Goal: Task Accomplishment & Management: Use online tool/utility

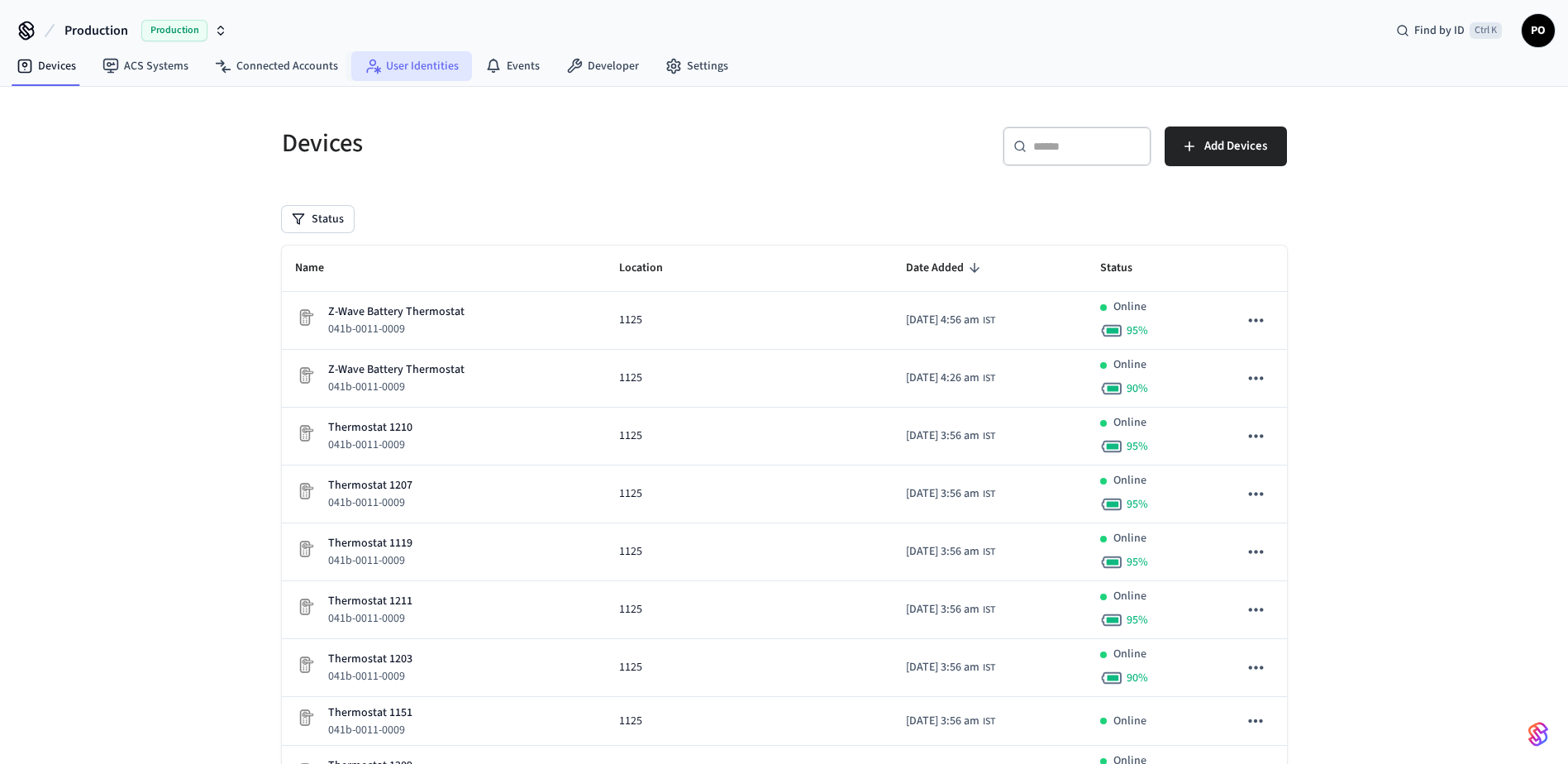
click at [394, 73] on link "User Identities" at bounding box center [411, 66] width 121 height 30
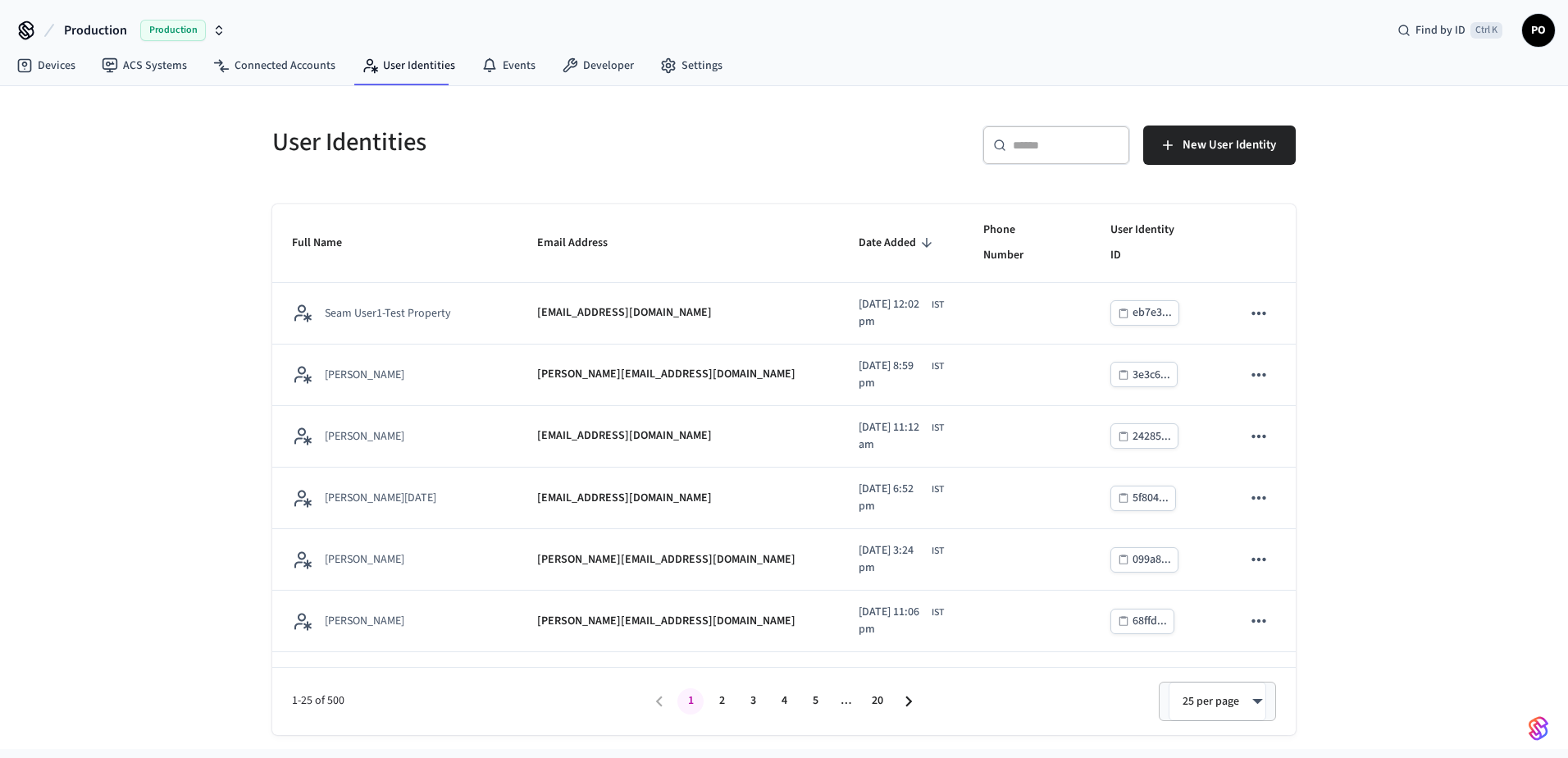
click at [1033, 145] on input "text" at bounding box center [1066, 145] width 107 height 17
click at [194, 271] on div "User Identities ​ ​ New User Identity Full Name Email Address Date Added Phone …" at bounding box center [784, 418] width 1568 height 663
click at [160, 255] on div "User Identities ​ ​ New User Identity Full Name Email Address Date Added Phone …" at bounding box center [784, 418] width 1568 height 663
click at [170, 68] on link "ACS Systems" at bounding box center [144, 66] width 112 height 30
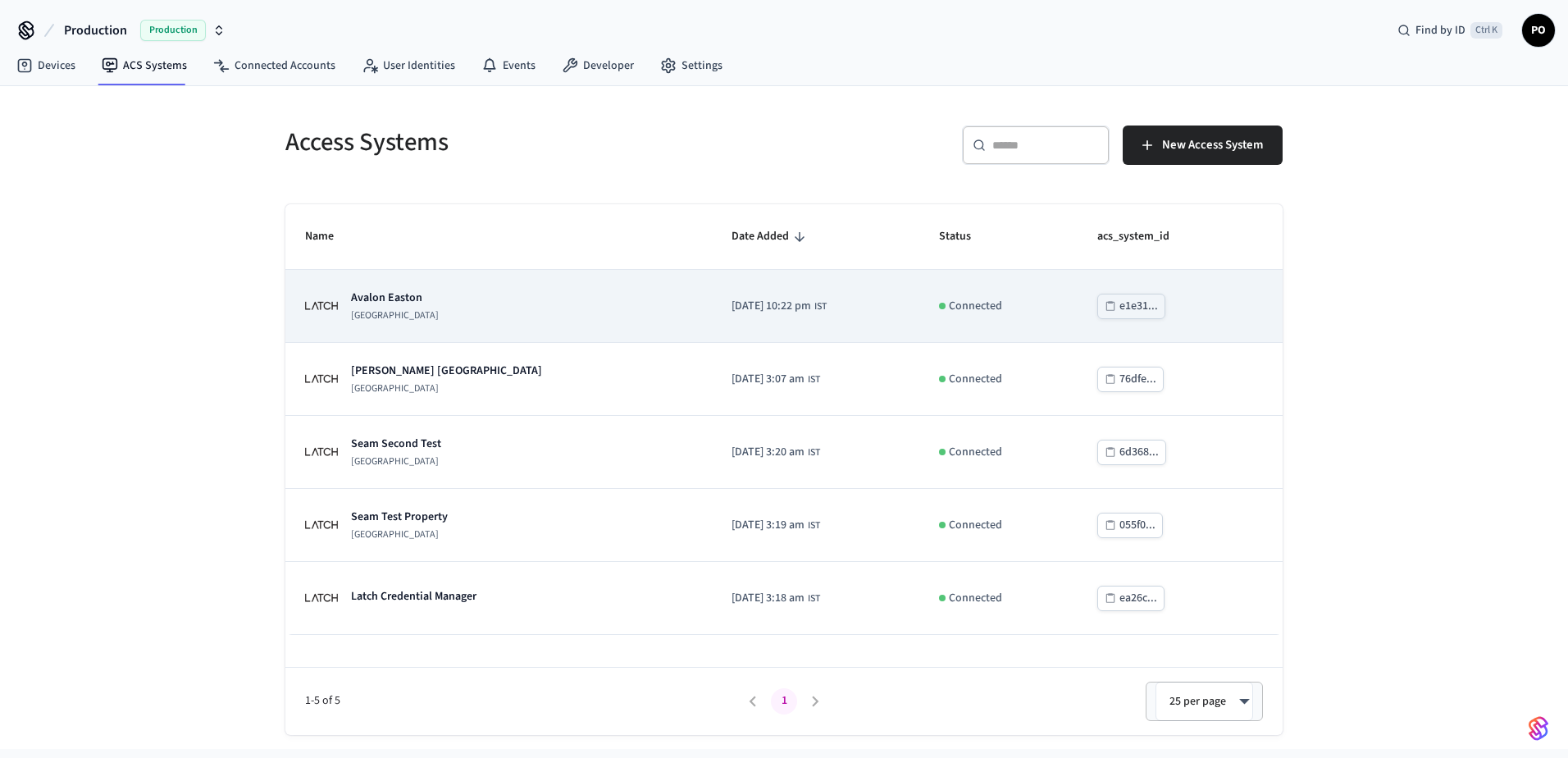
click at [484, 311] on div "Avalon Easton Latch Building" at bounding box center [498, 306] width 387 height 33
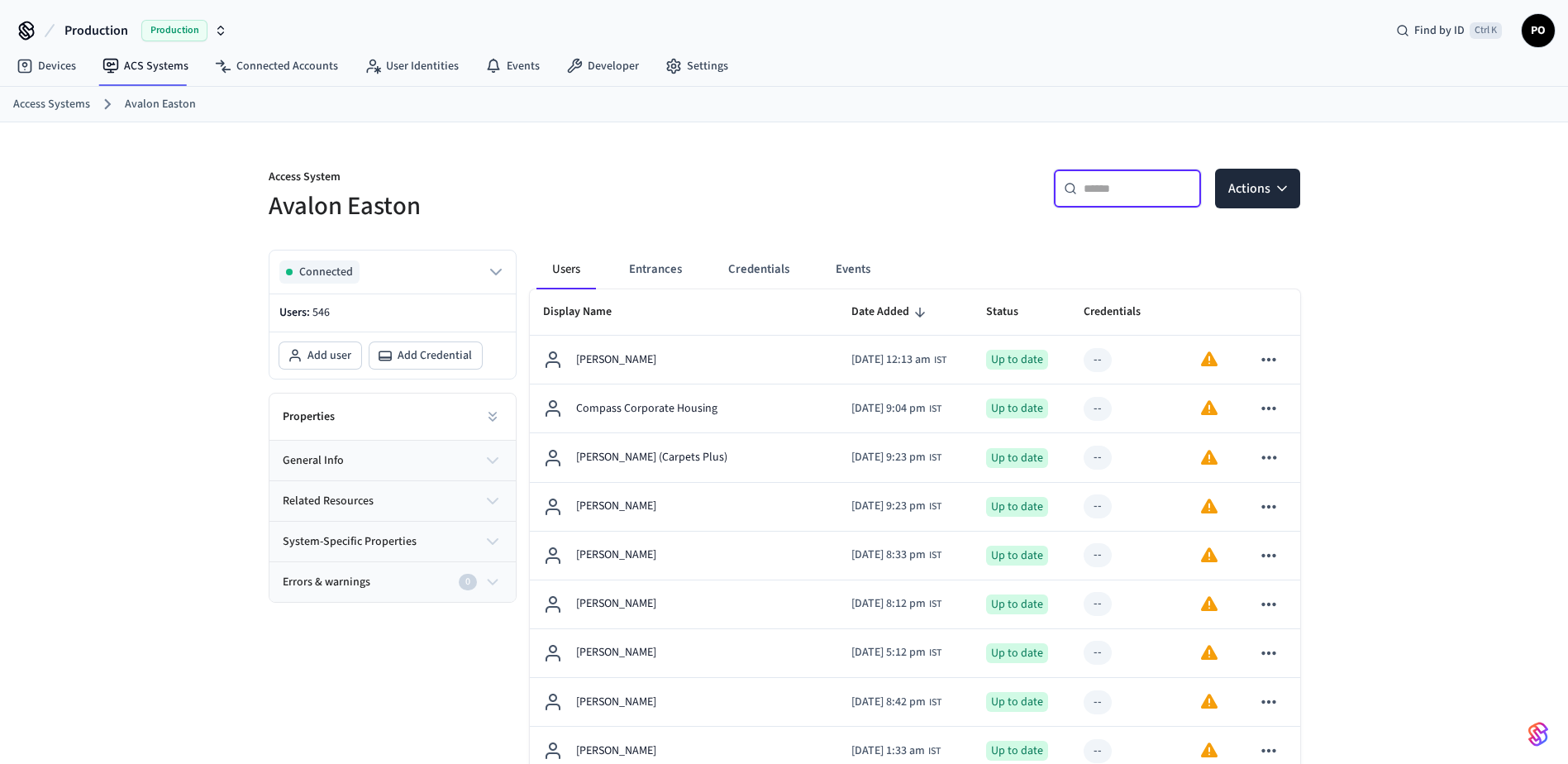
click at [1102, 197] on input "text" at bounding box center [1137, 189] width 107 height 17
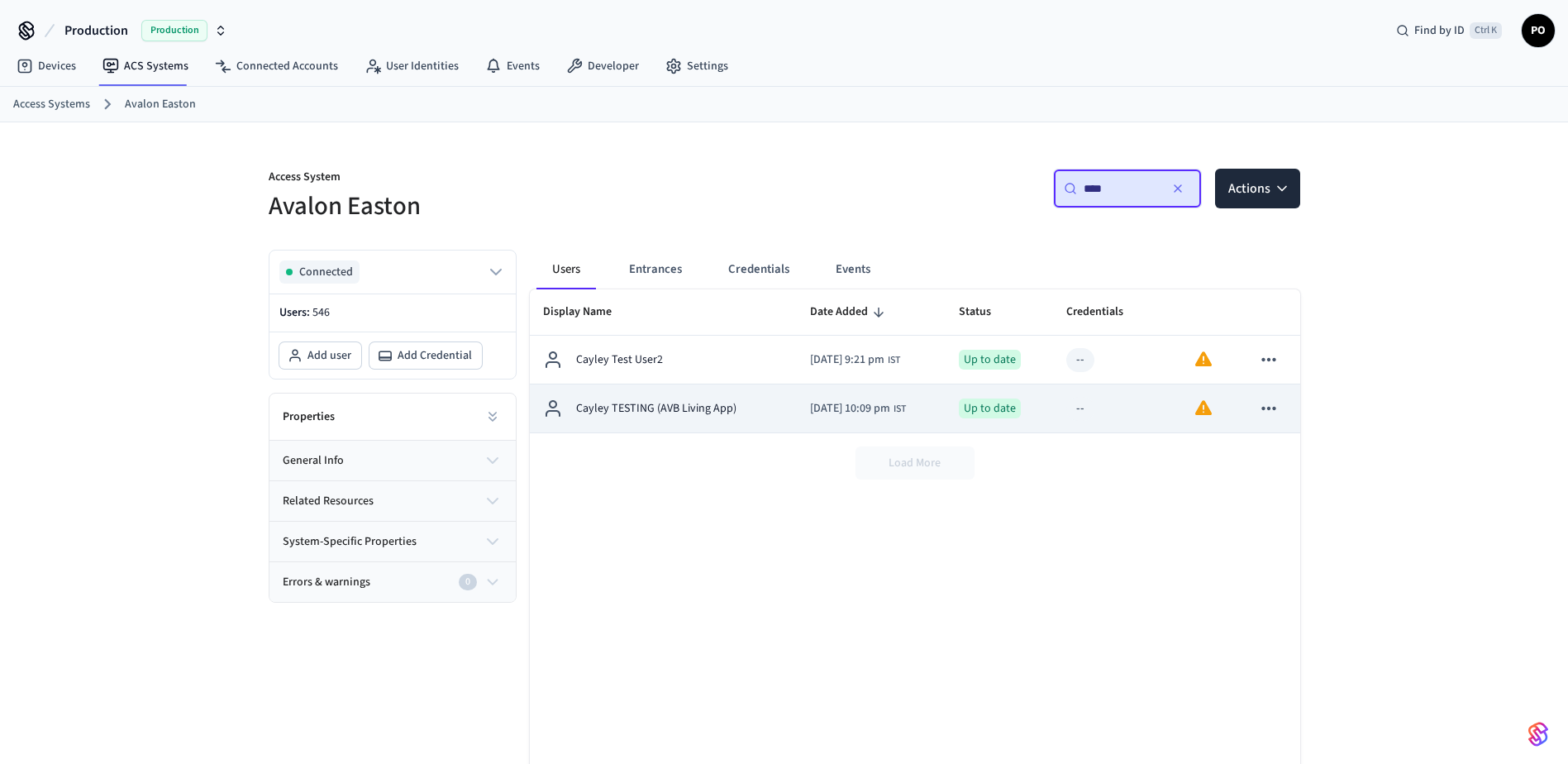
type input "****"
click at [691, 406] on p "Cayley TESTING (AVB Living App)" at bounding box center [656, 409] width 160 height 18
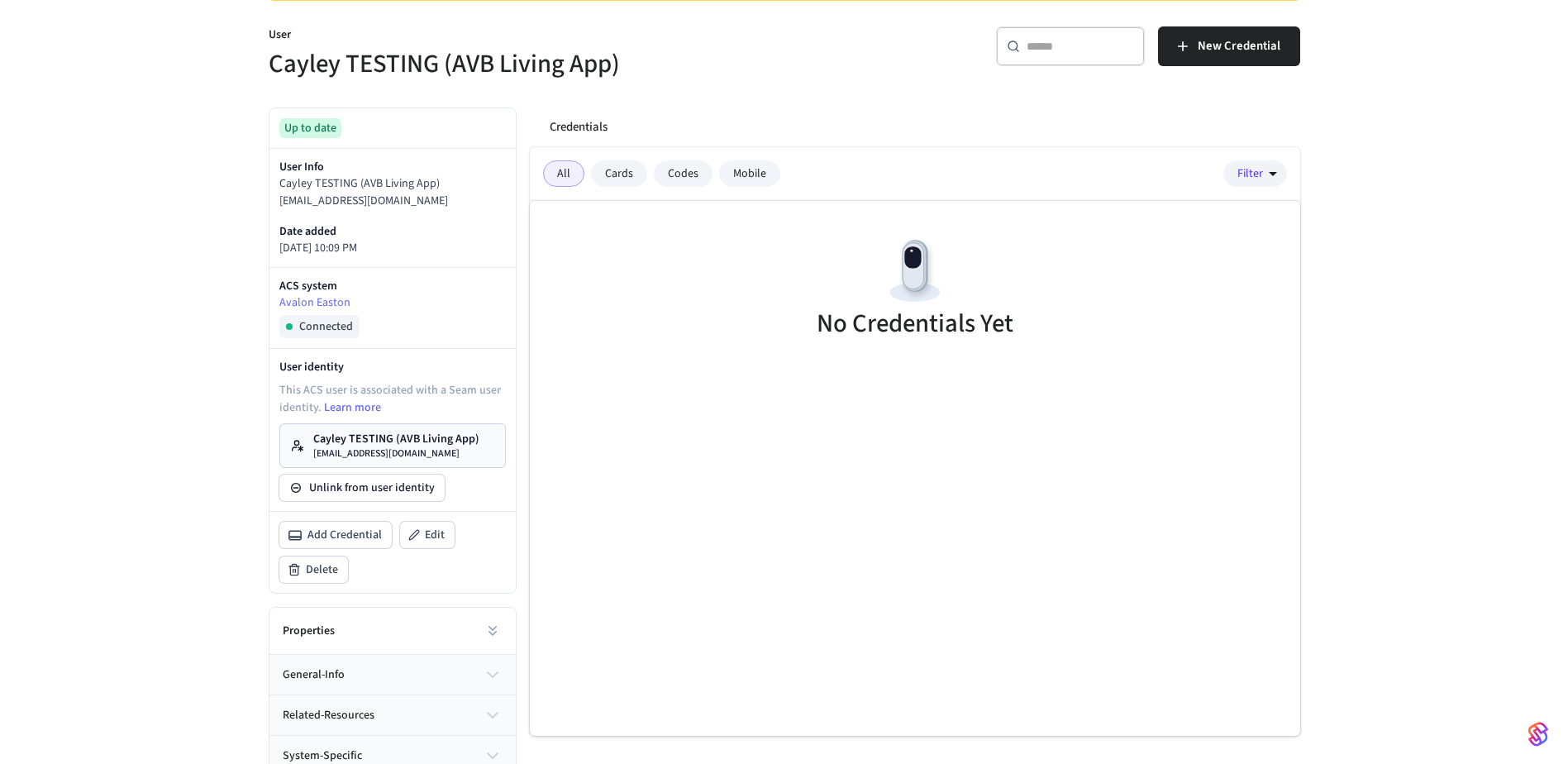
scroll to position [172, 0]
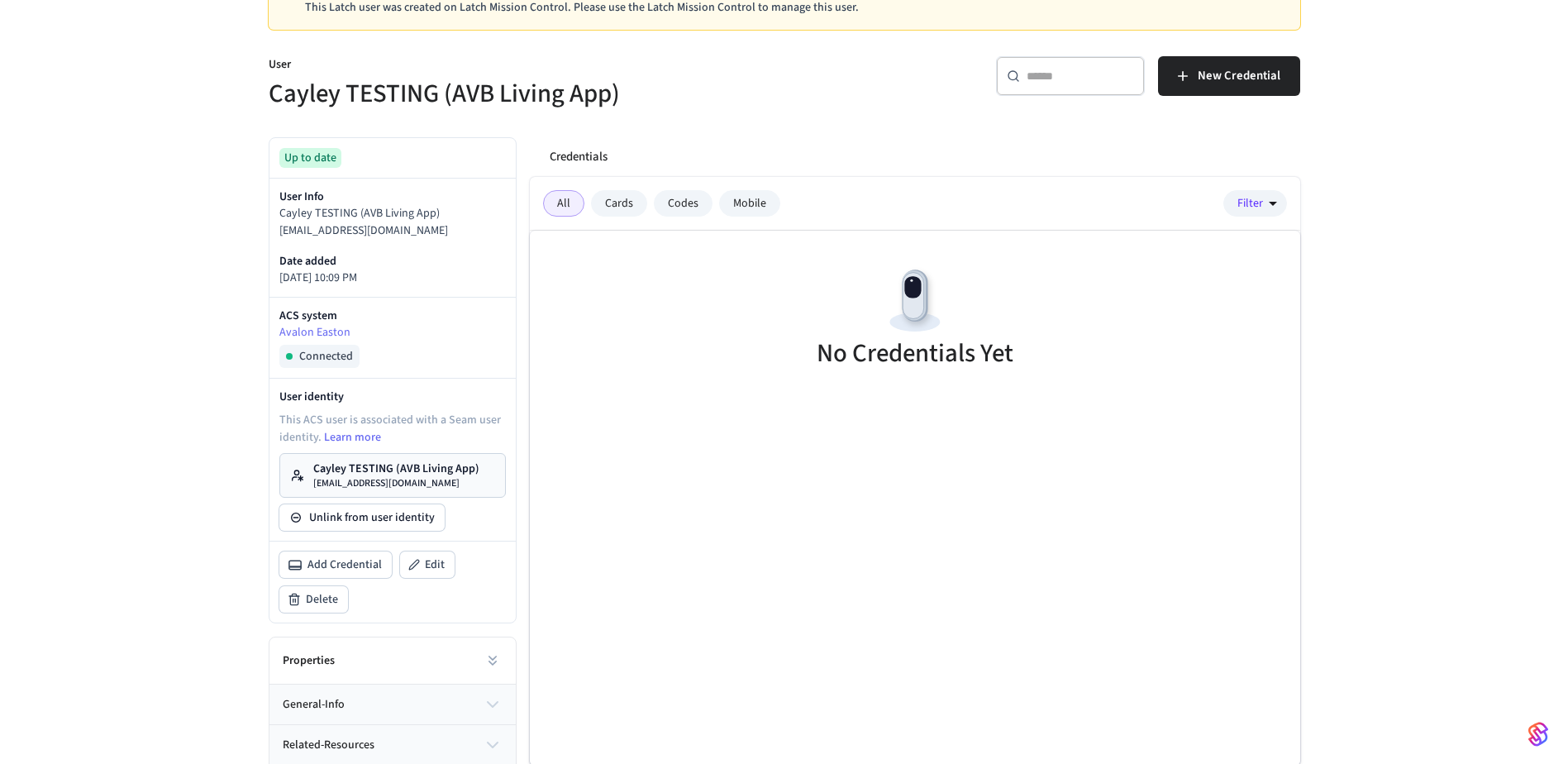
drag, startPoint x: 276, startPoint y: 231, endPoint x: 511, endPoint y: 238, distance: 235.1
click at [511, 238] on div "User Info Cayley TESTING (AVB Living App) avb_utopia_test_user@yopmail.com Date…" at bounding box center [393, 238] width 247 height 118
copy p "[EMAIL_ADDRESS][DOMAIN_NAME]"
click at [582, 303] on div "No Credentials Yet" at bounding box center [914, 321] width 770 height 180
click at [596, 416] on div "No Credentials Yet" at bounding box center [914, 498] width 770 height 535
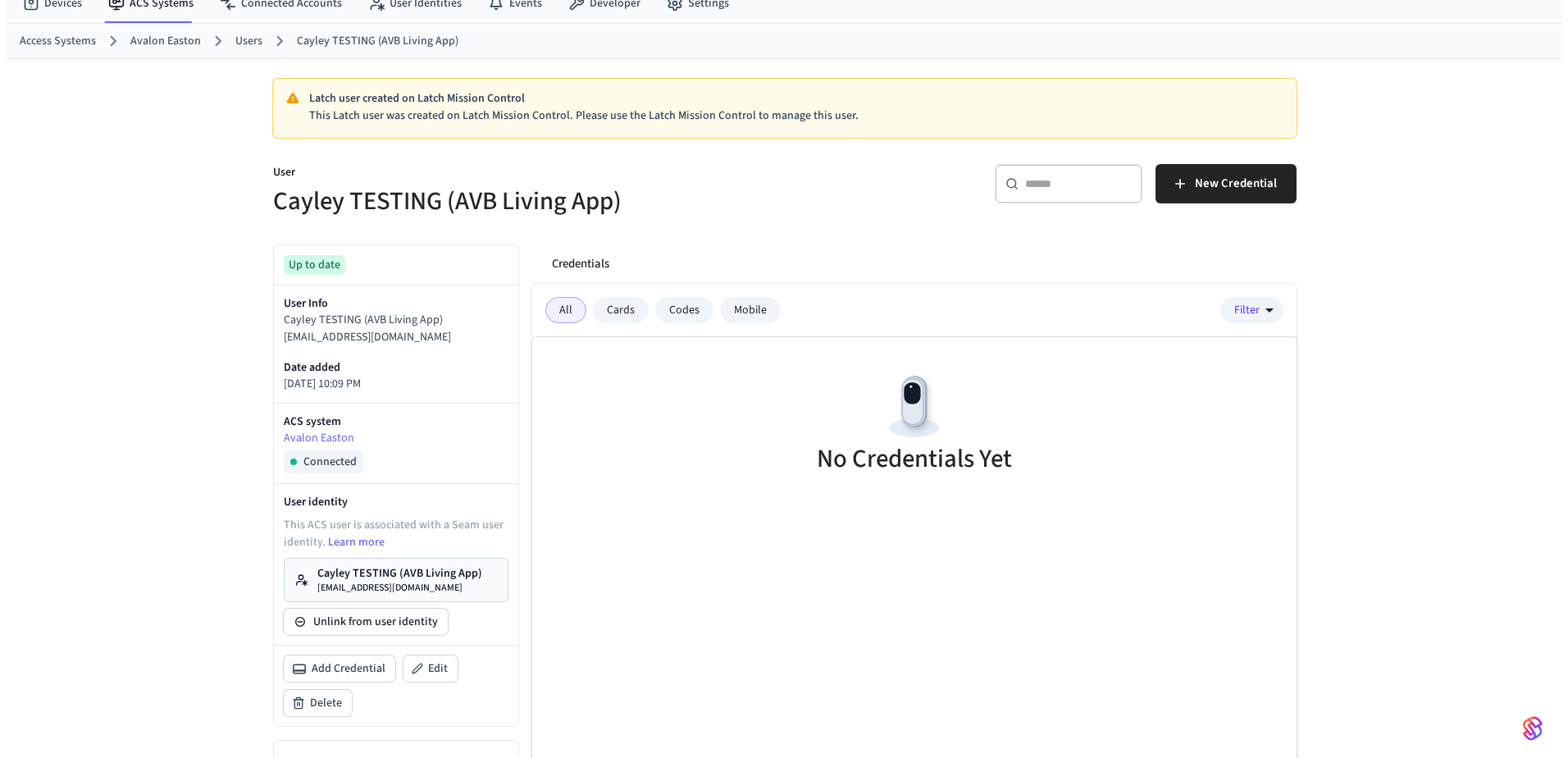
scroll to position [0, 0]
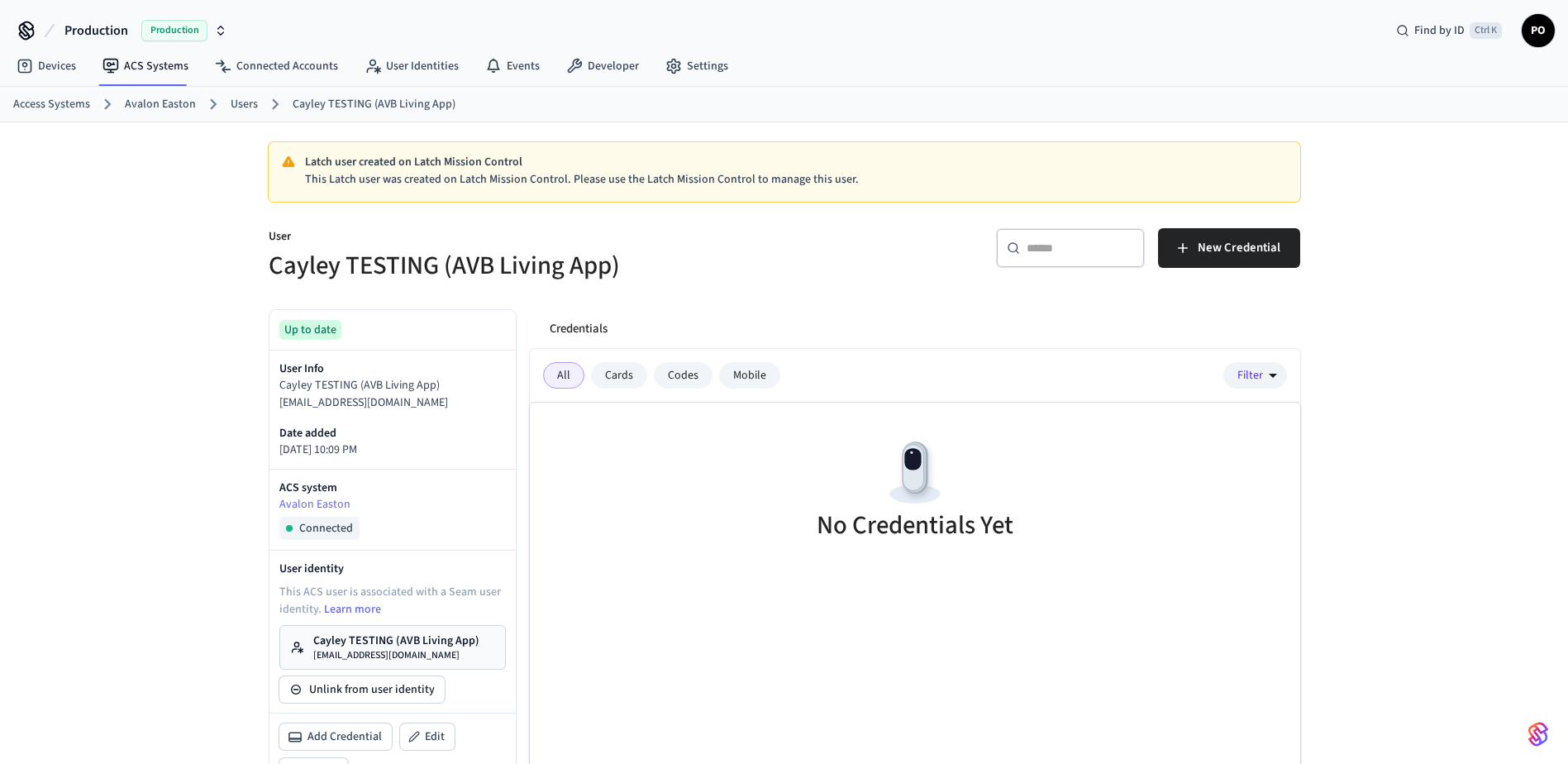
drag, startPoint x: 280, startPoint y: 408, endPoint x: 465, endPoint y: 417, distance: 185.2
click at [465, 417] on div "User Info Cayley TESTING (AVB Living App) avb_utopia_test_user@yopmail.com Date…" at bounding box center [393, 410] width 247 height 118
copy p "[EMAIL_ADDRESS][DOMAIN_NAME]"
click at [417, 60] on link "User Identities" at bounding box center [411, 66] width 121 height 30
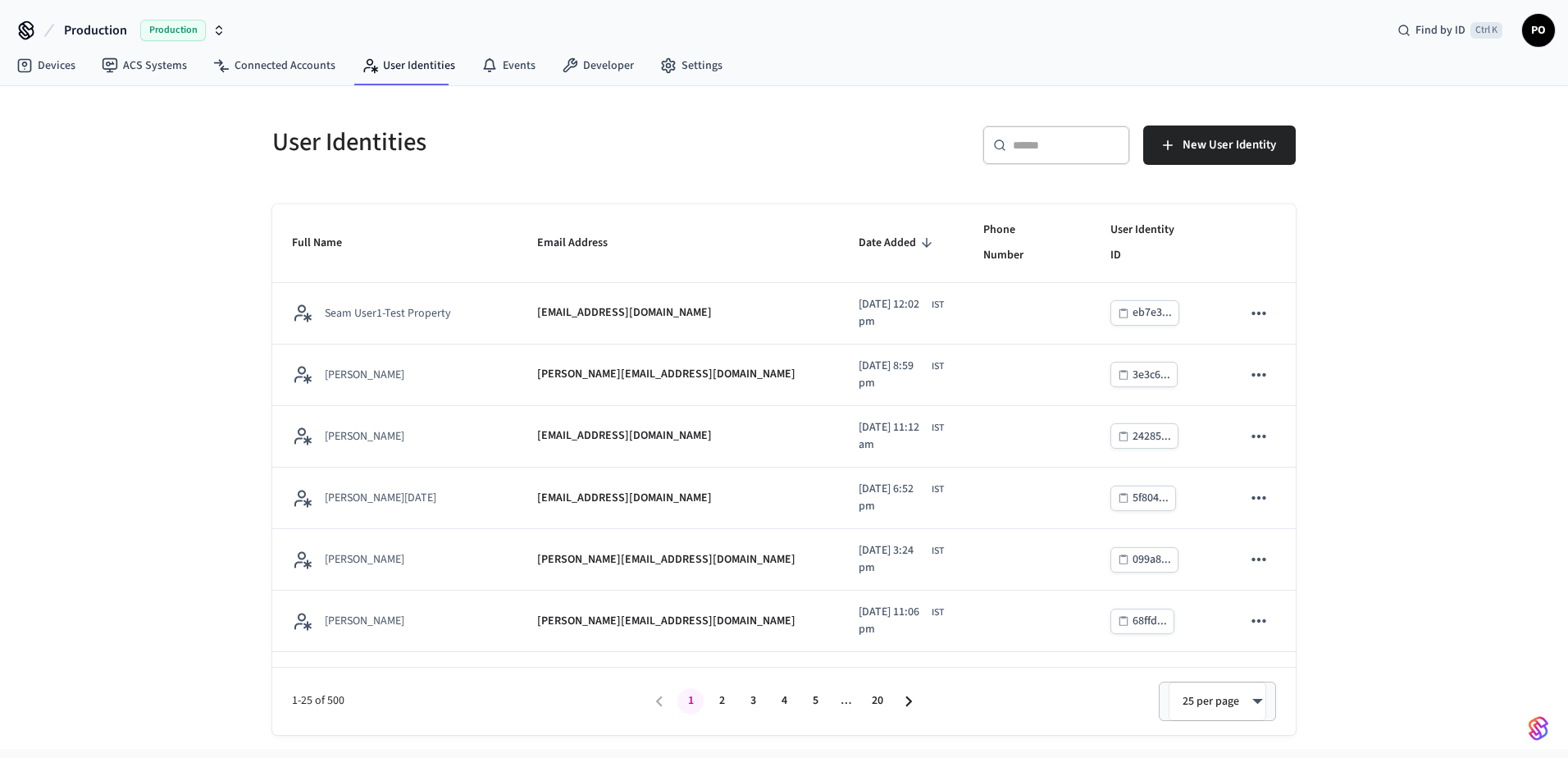
click at [1039, 156] on div "​ ​" at bounding box center [1056, 145] width 148 height 39
paste input "**********"
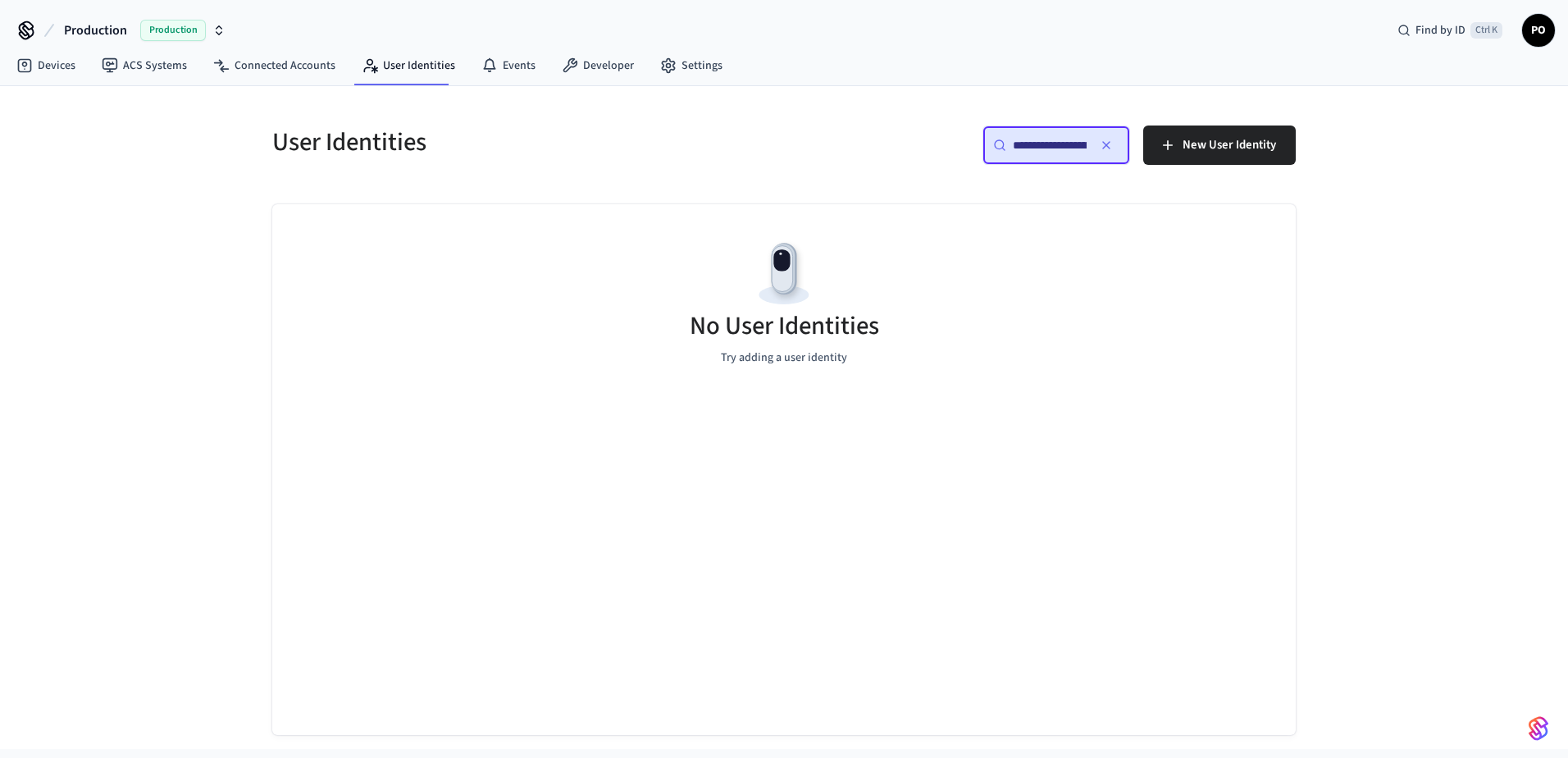
scroll to position [0, 105]
type input "**********"
click at [1110, 150] on icon "button" at bounding box center [1106, 145] width 13 height 13
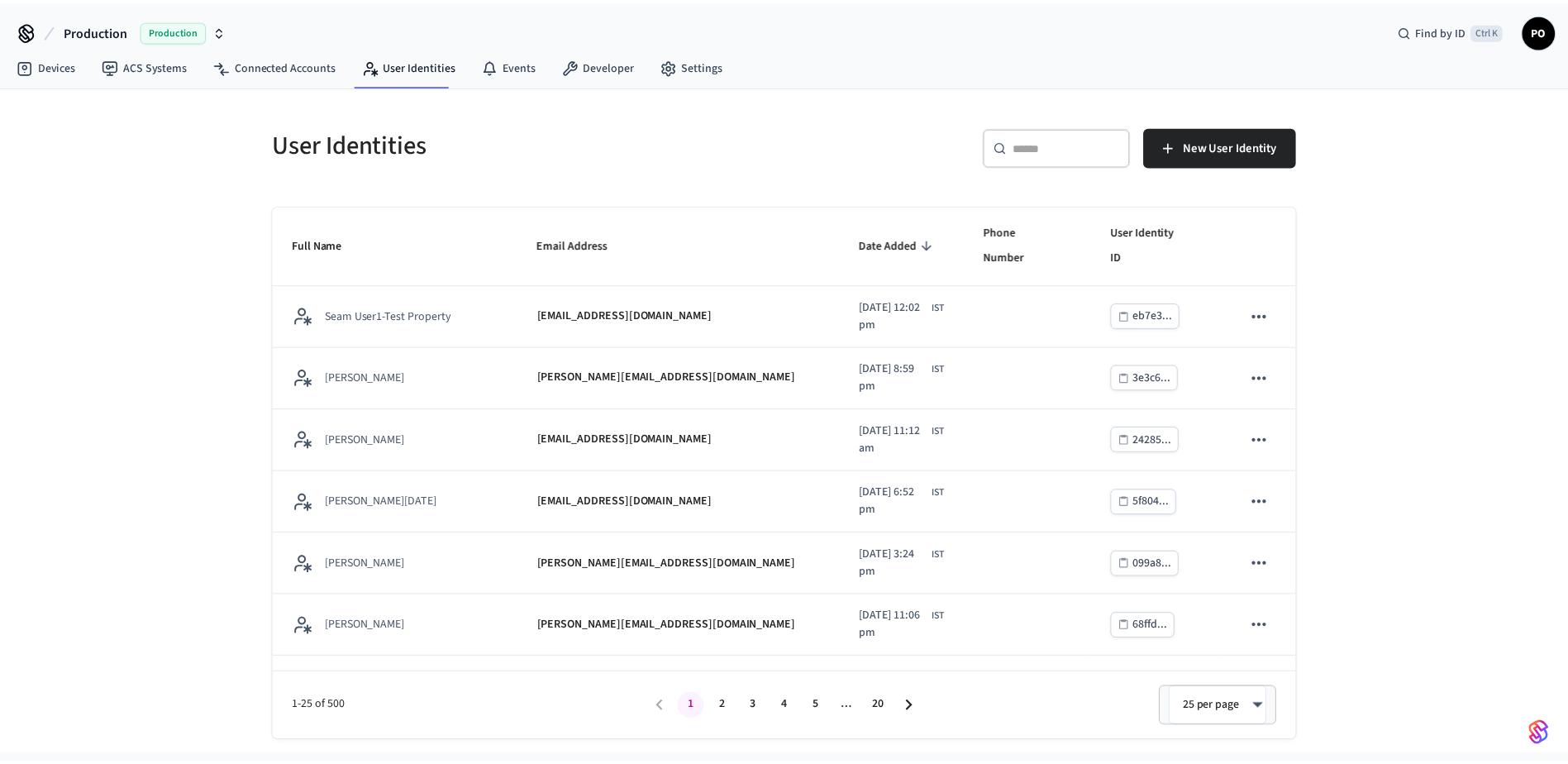
scroll to position [0, 0]
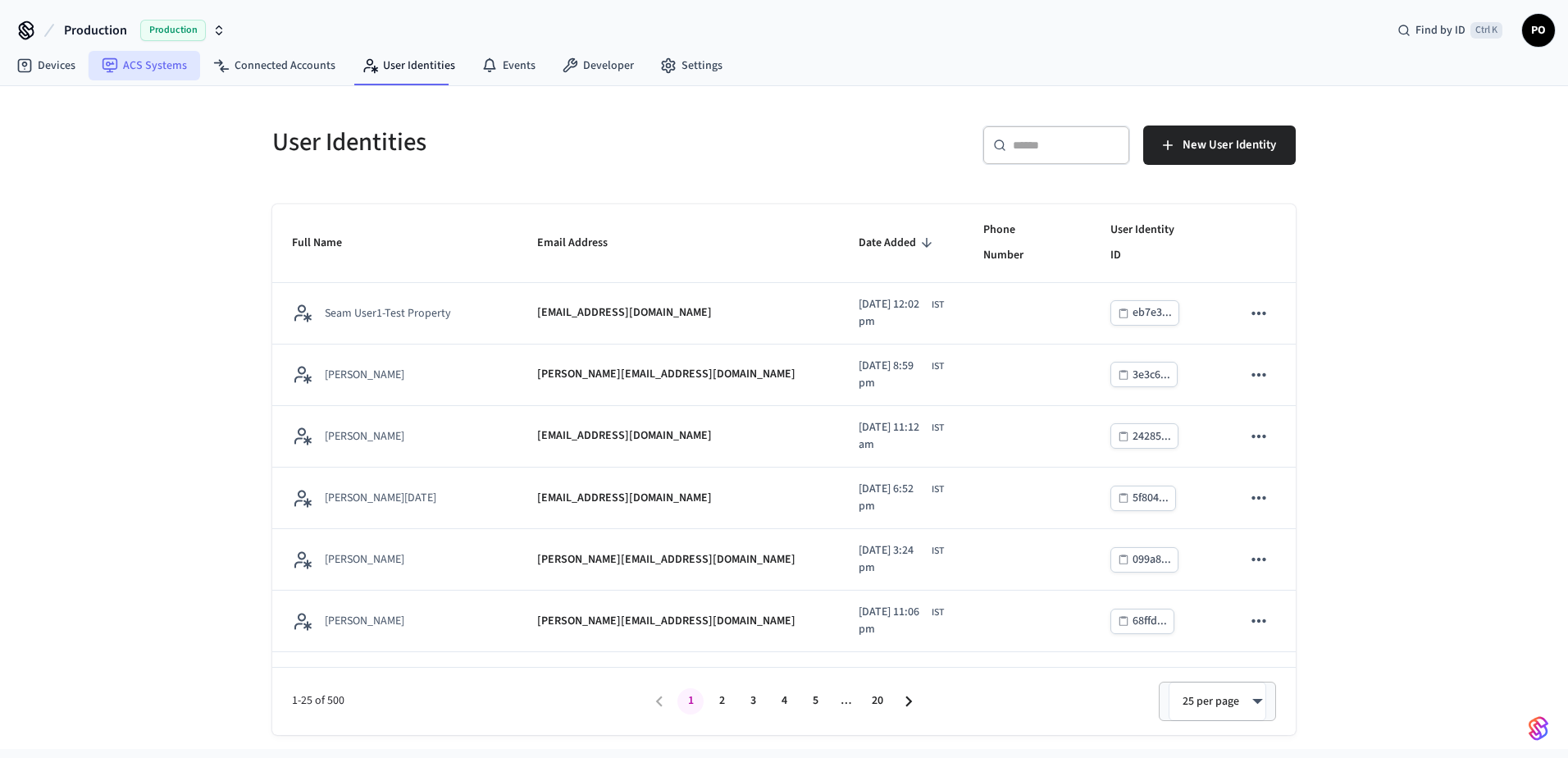
click at [158, 73] on link "ACS Systems" at bounding box center [144, 66] width 112 height 30
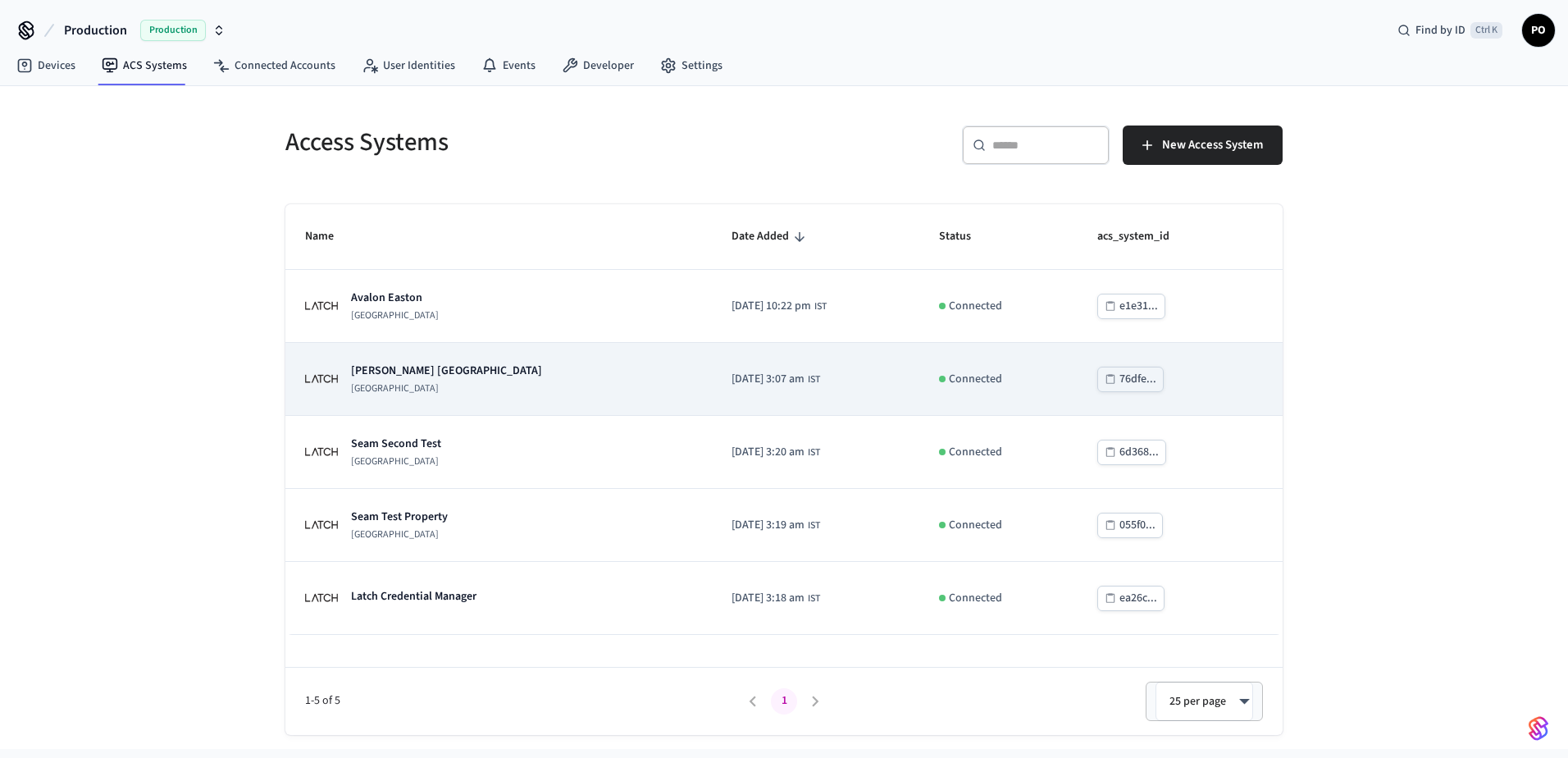
click at [436, 372] on p "[PERSON_NAME] [GEOGRAPHIC_DATA]" at bounding box center [447, 371] width 191 height 17
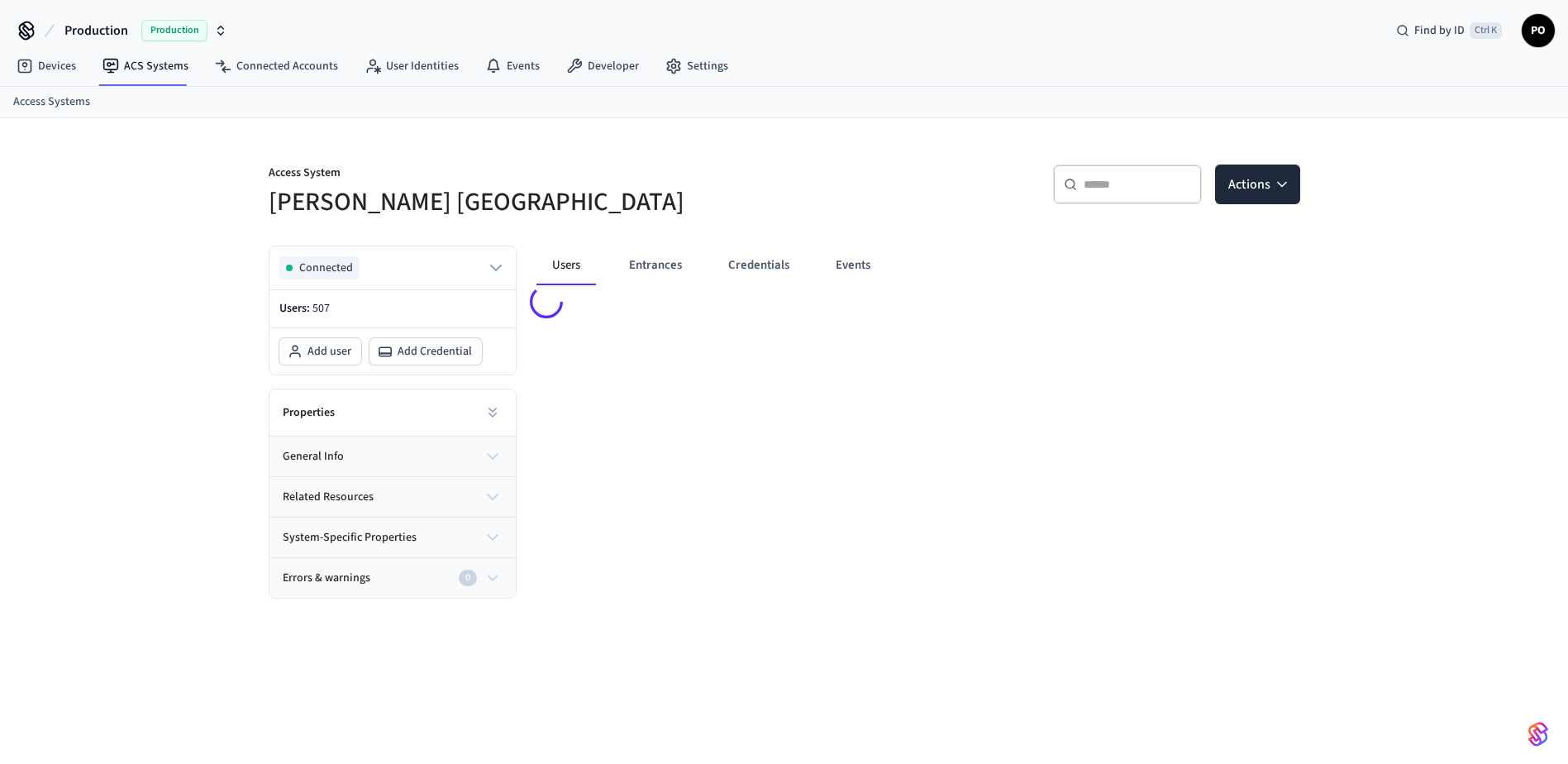
click at [1093, 189] on input "text" at bounding box center [1137, 184] width 107 height 17
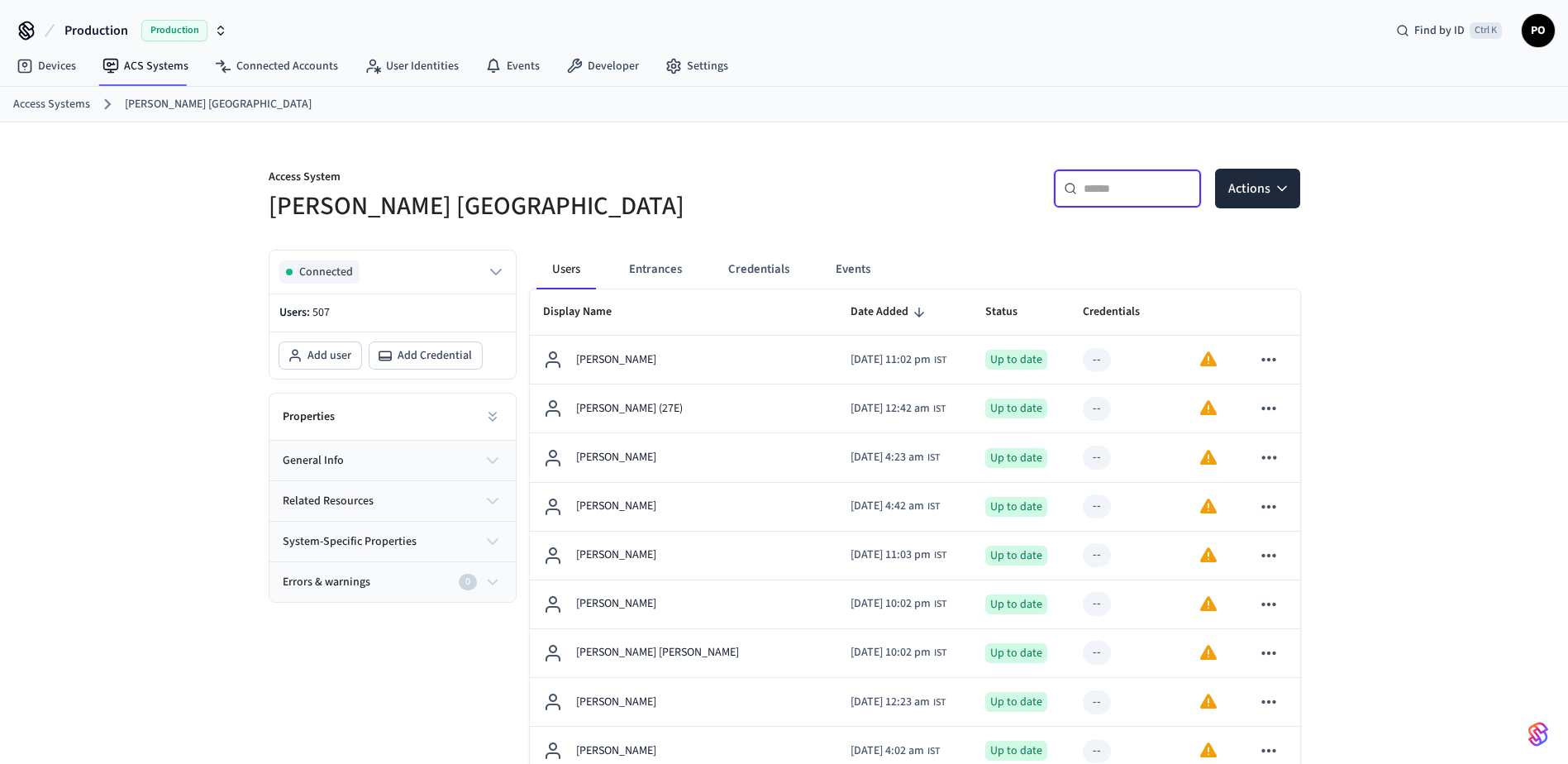
click at [1114, 183] on input "text" at bounding box center [1137, 189] width 107 height 17
paste input "**********"
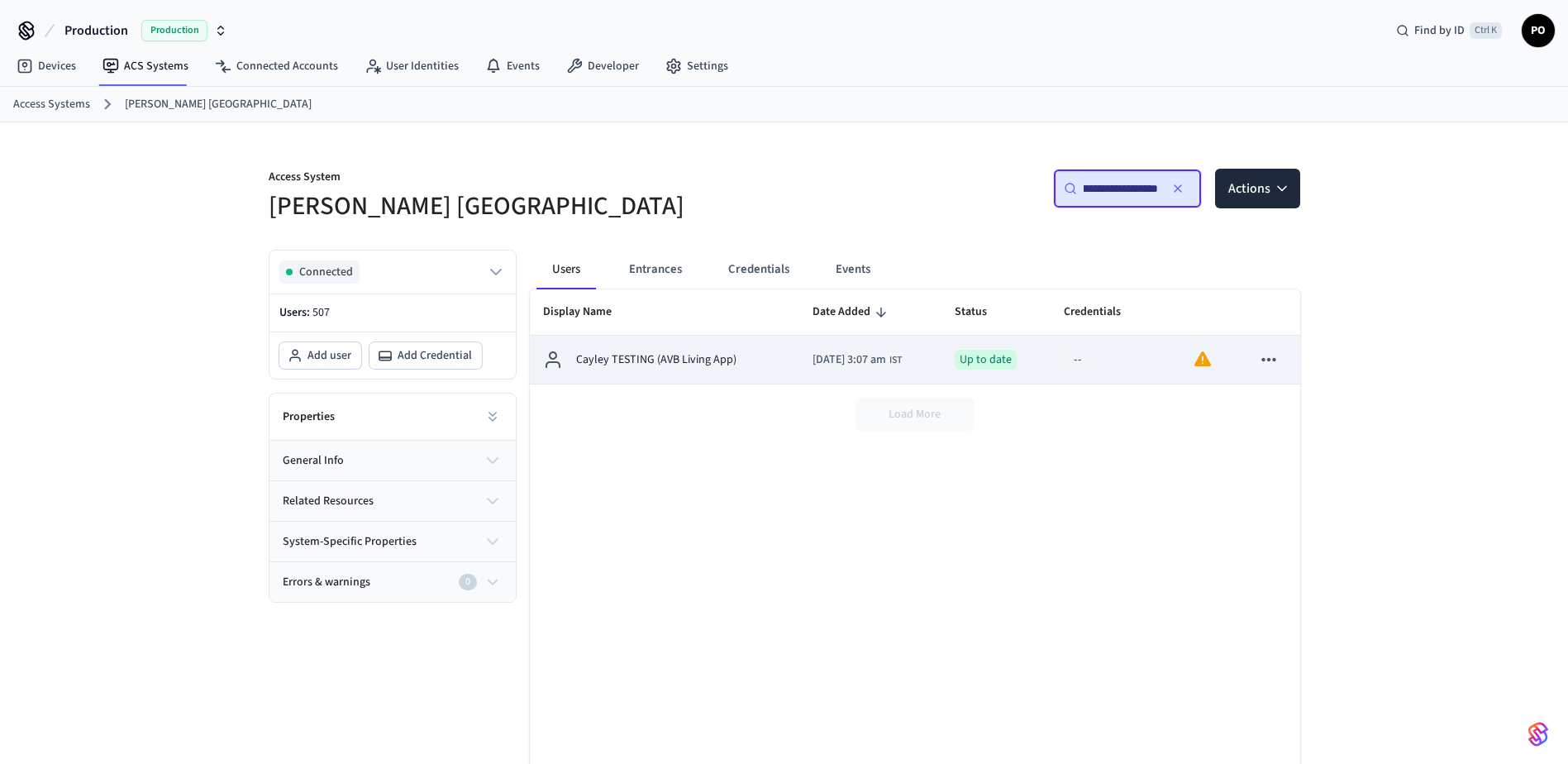
type input "**********"
click at [673, 362] on p "Cayley TESTING (AVB Living App)" at bounding box center [656, 360] width 160 height 18
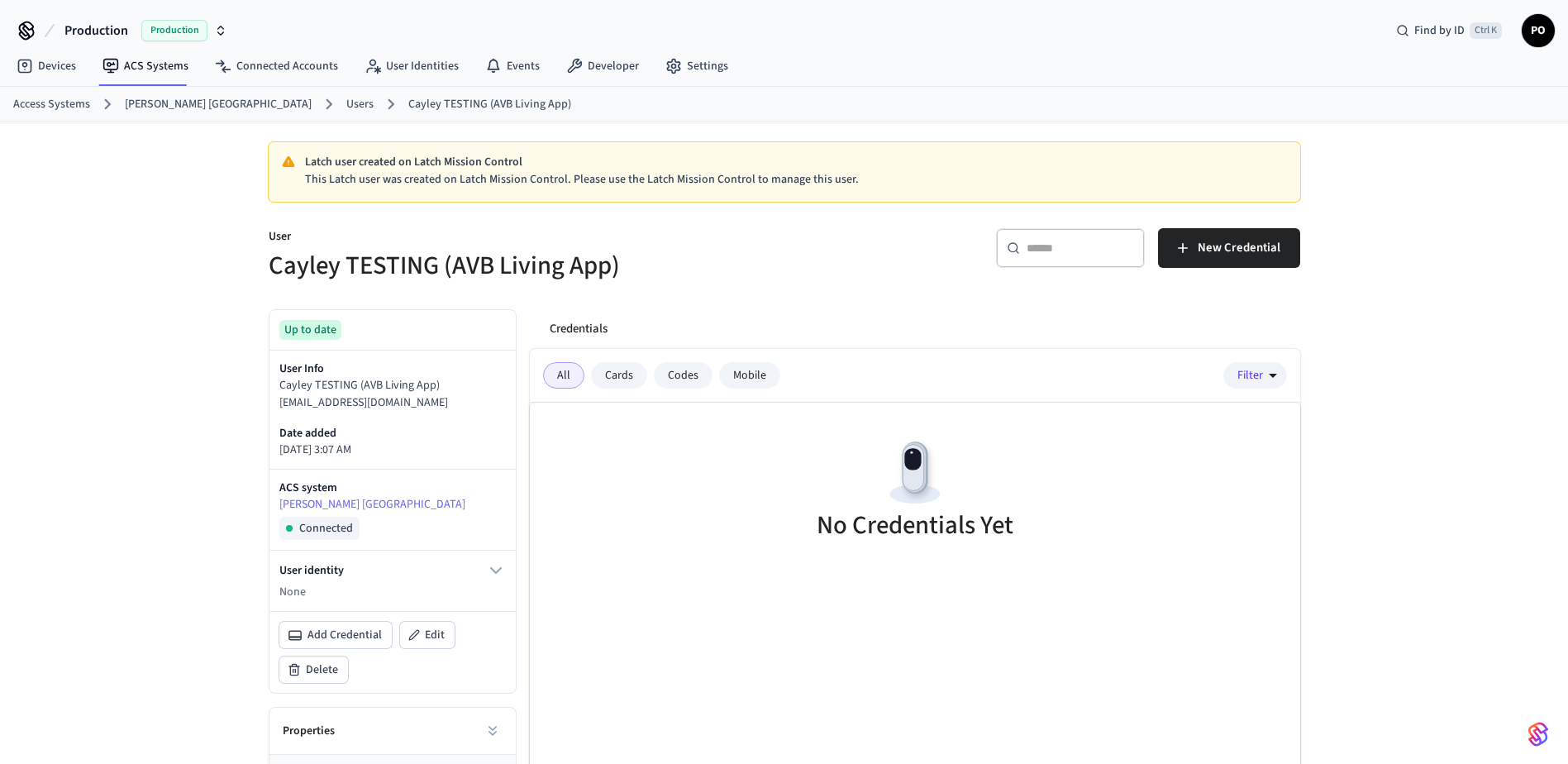
click at [57, 103] on link "Access Systems" at bounding box center [51, 105] width 77 height 18
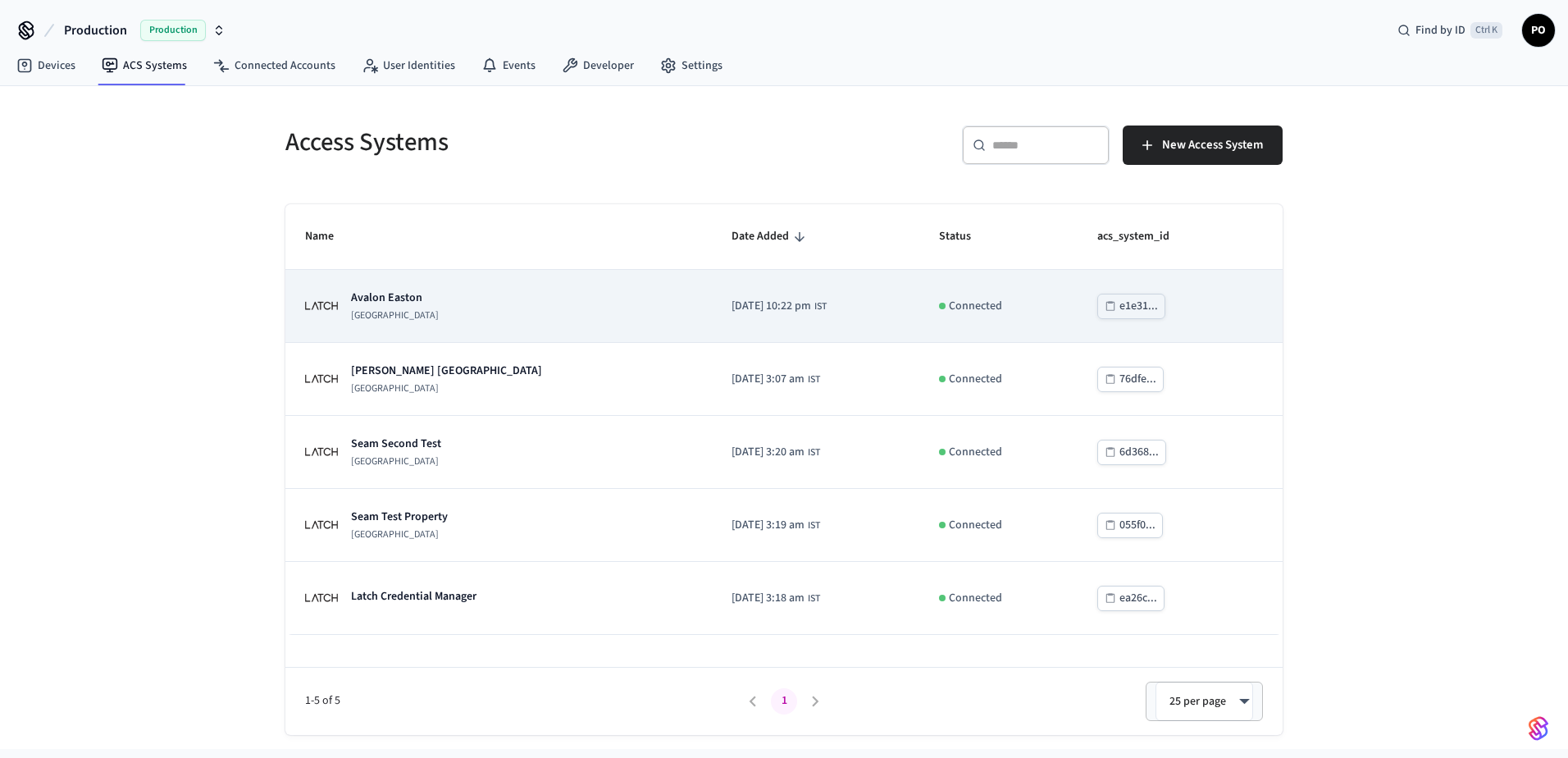
click at [442, 315] on div "Avalon Easton Latch Building" at bounding box center [498, 306] width 387 height 33
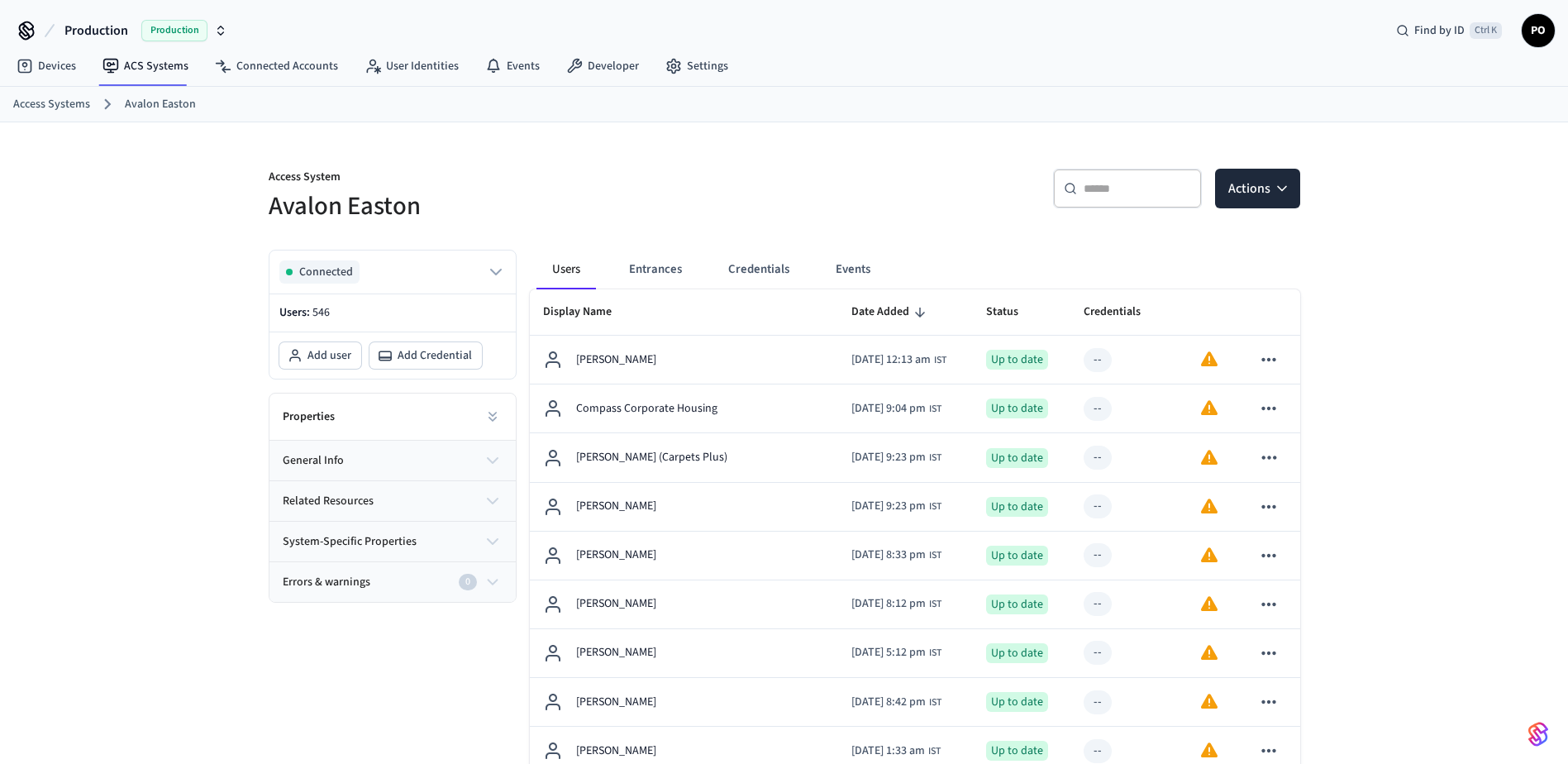
click at [1133, 189] on input "text" at bounding box center [1137, 189] width 107 height 17
paste input "**********"
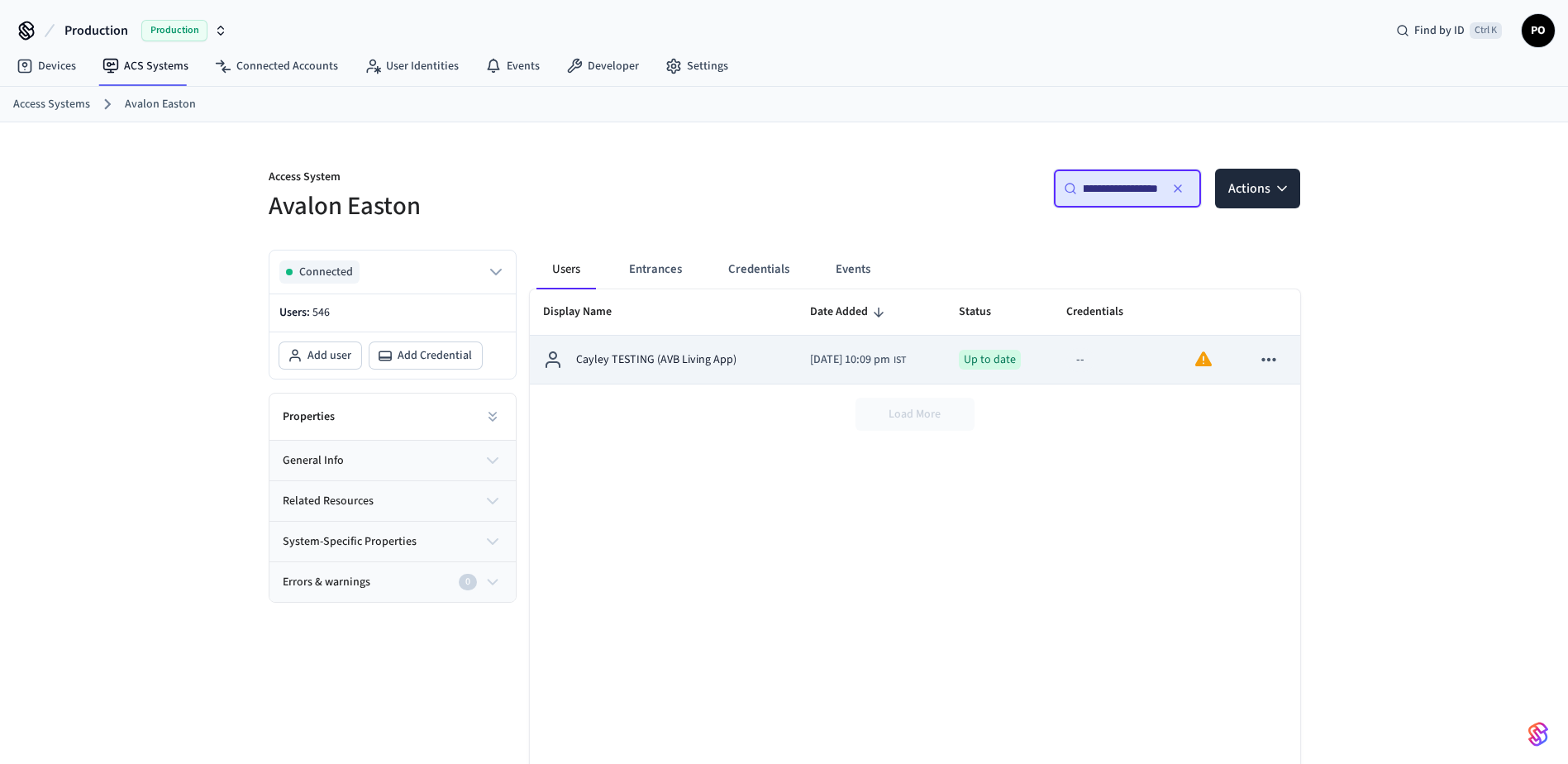
type input "**********"
click at [621, 360] on p "Cayley TESTING (AVB Living App)" at bounding box center [656, 360] width 160 height 18
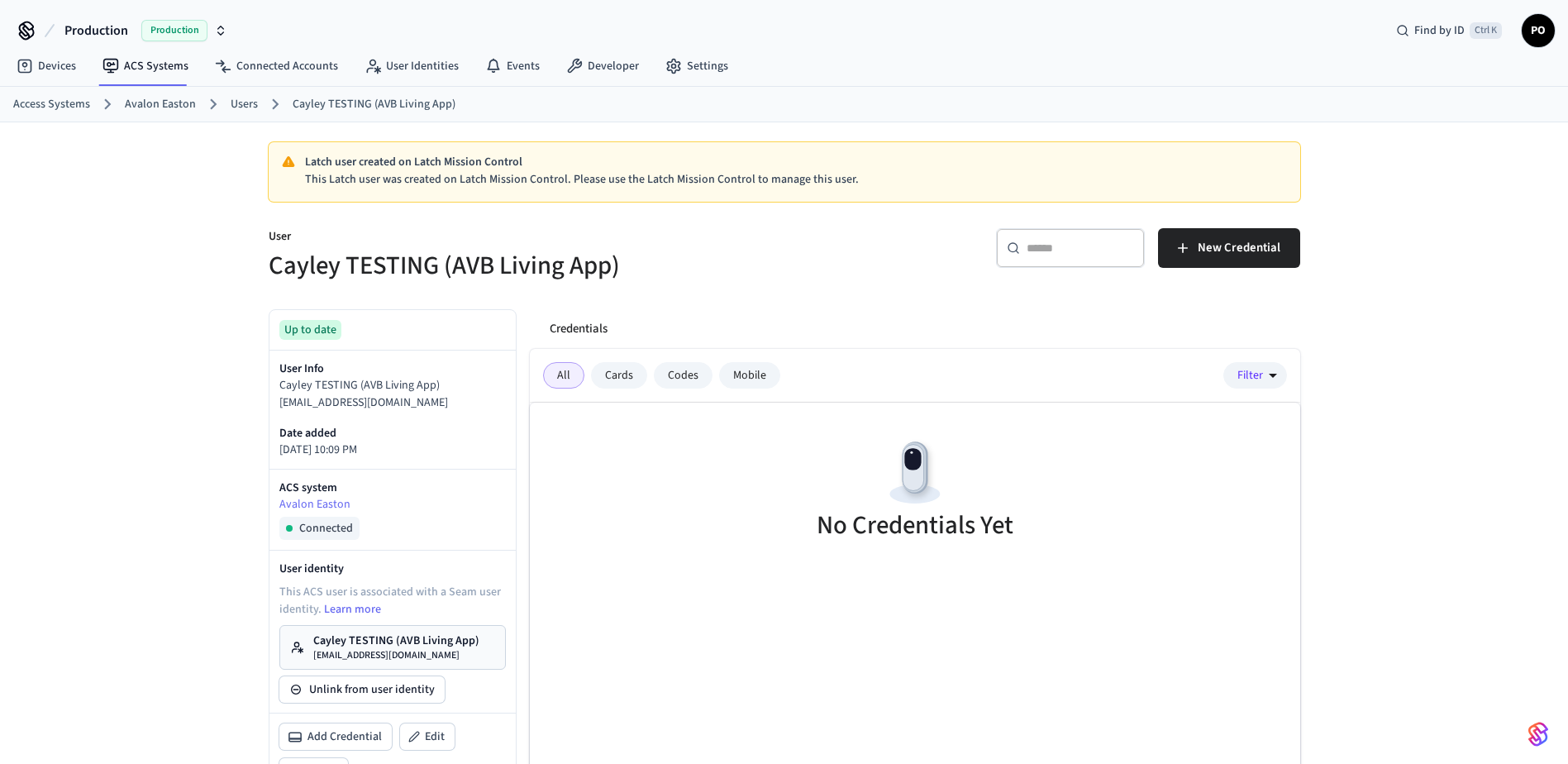
click at [396, 649] on p "[EMAIL_ADDRESS][DOMAIN_NAME]" at bounding box center [396, 655] width 166 height 13
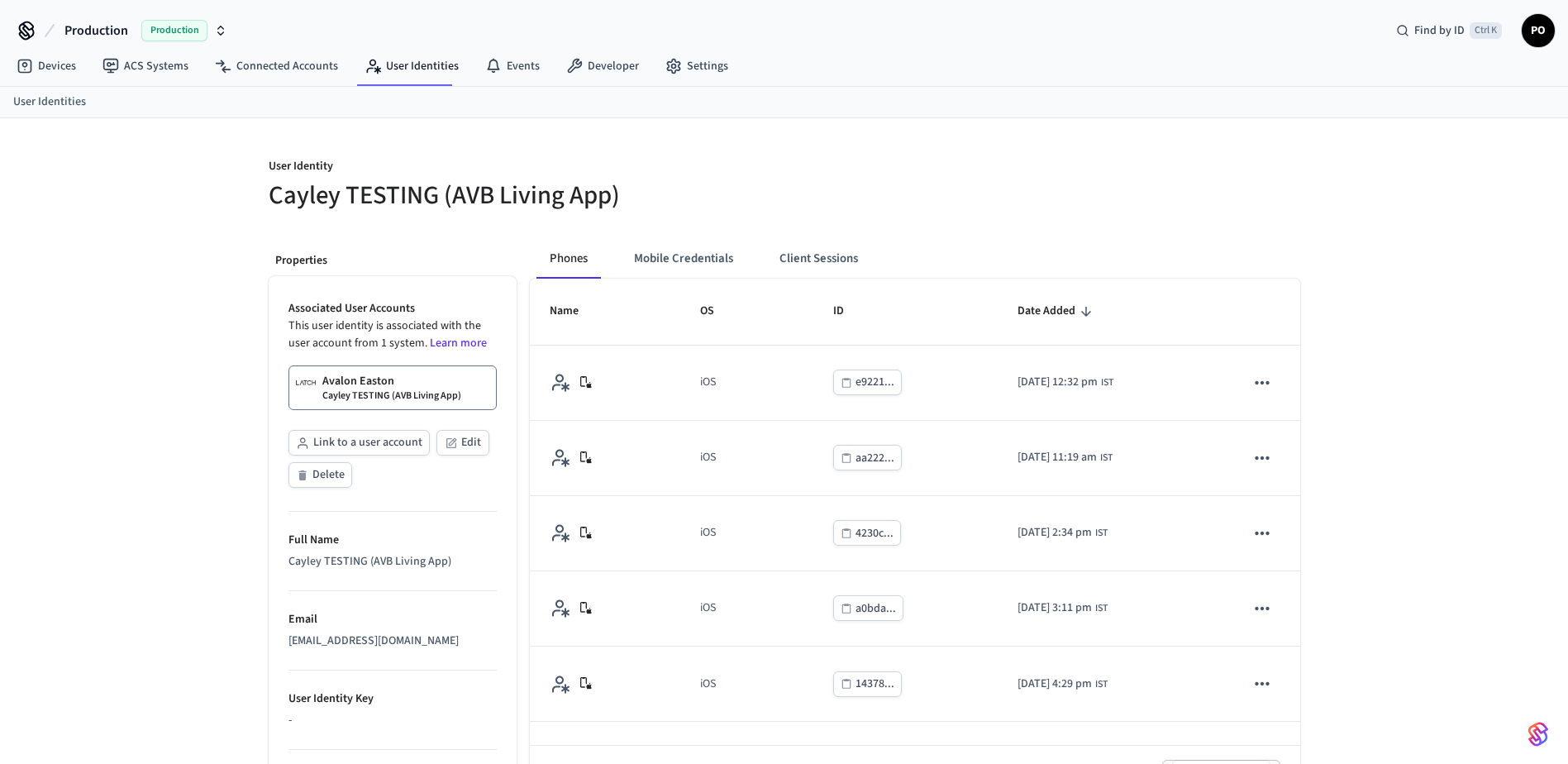
click at [1377, 501] on div "User Identity Cayley TESTING (AVB Living App) Properties Associated User Accoun…" at bounding box center [784, 548] width 1568 height 861
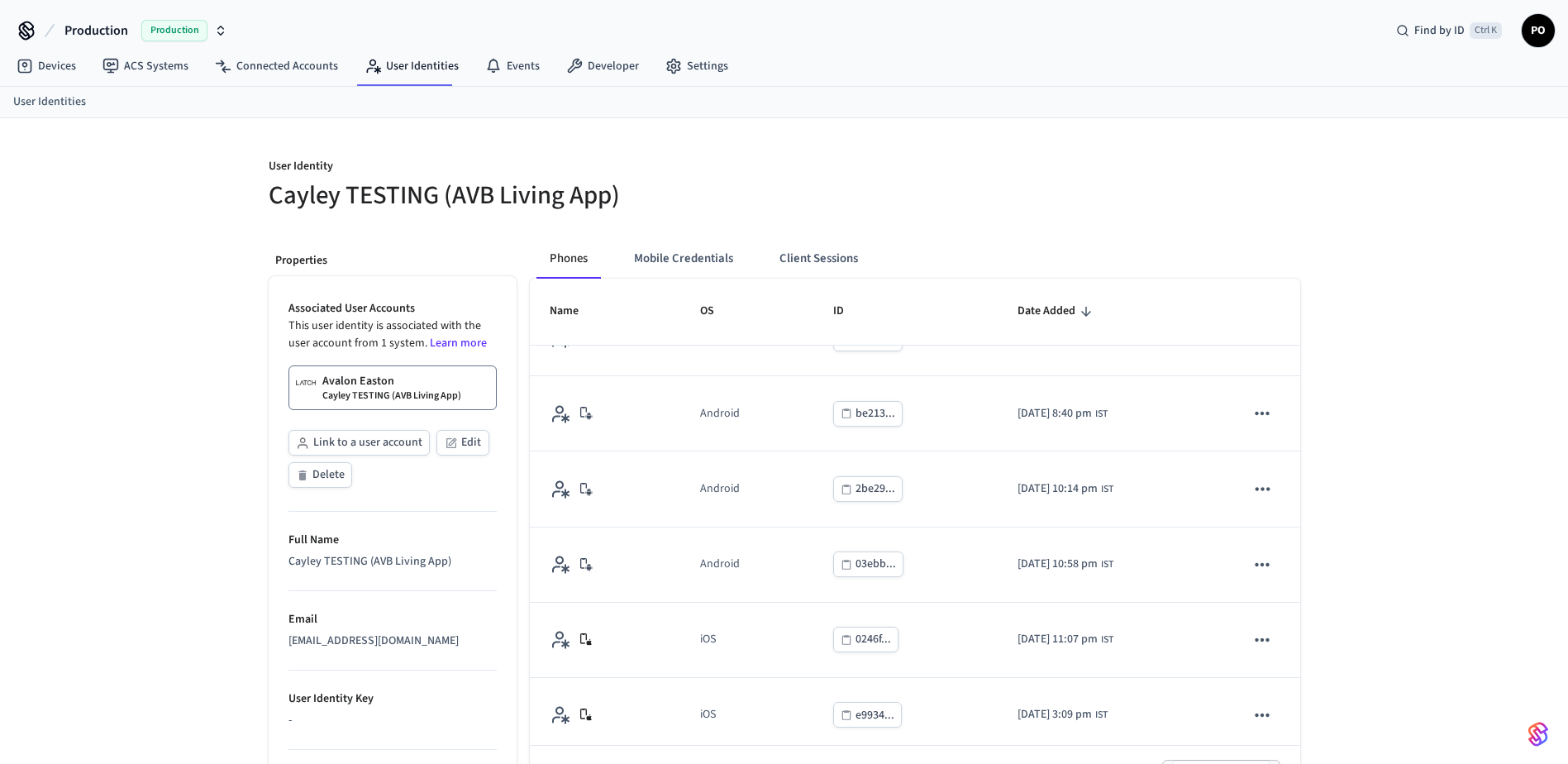
click at [422, 386] on div "Avalon Easton Cayley TESTING (AVB Living App)" at bounding box center [392, 388] width 139 height 30
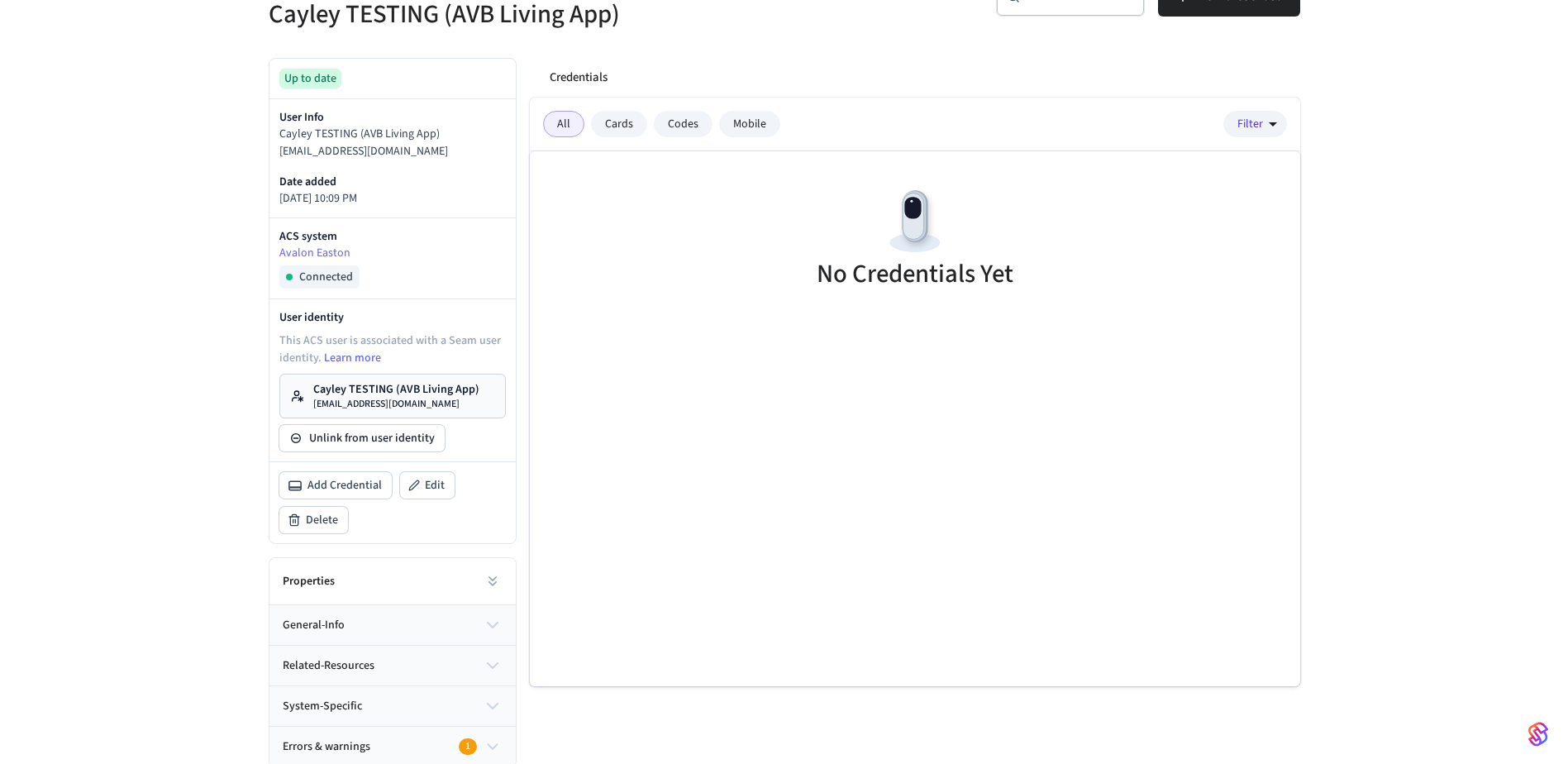
scroll to position [255, 0]
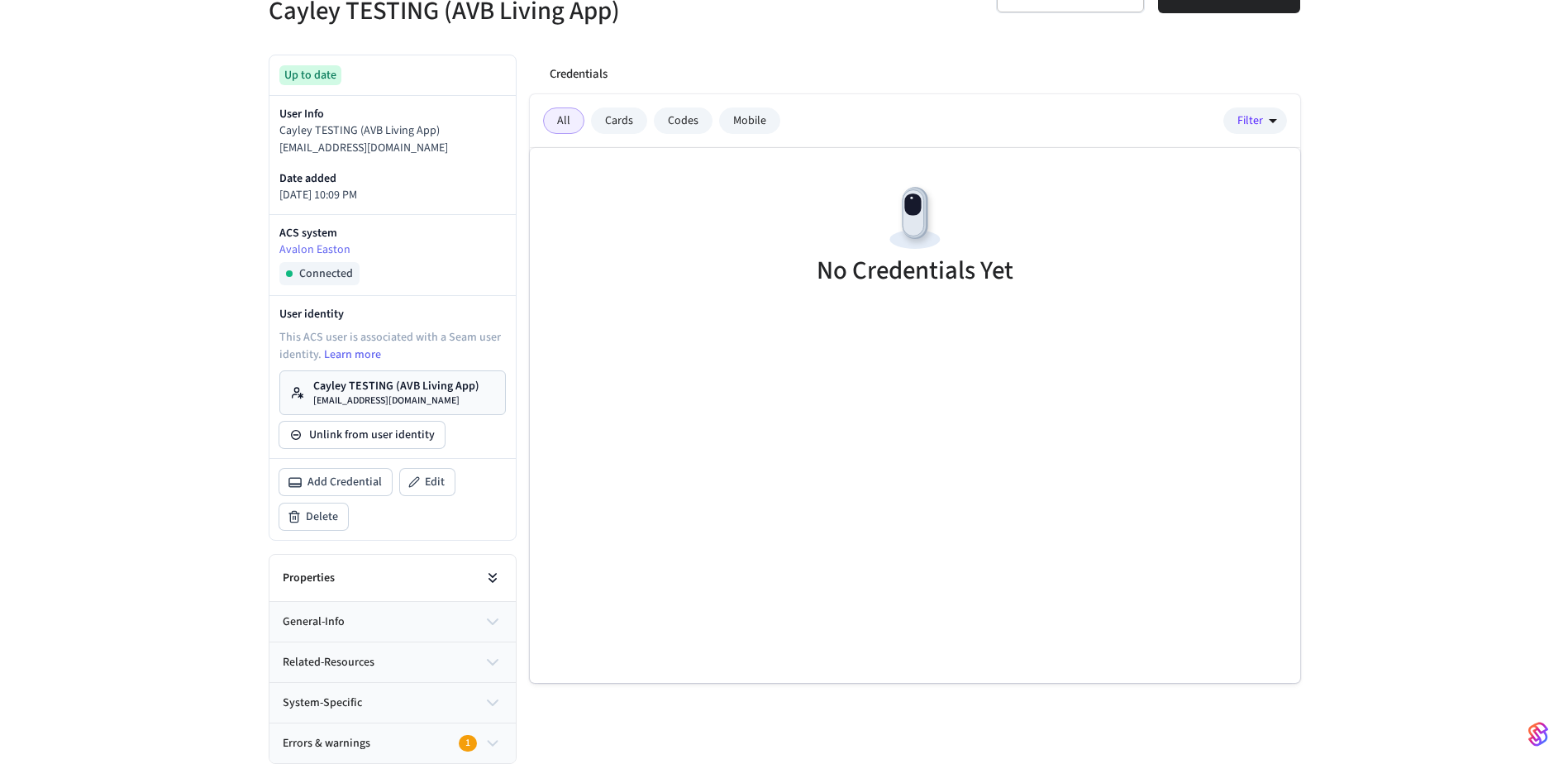
click at [487, 574] on icon at bounding box center [492, 577] width 17 height 17
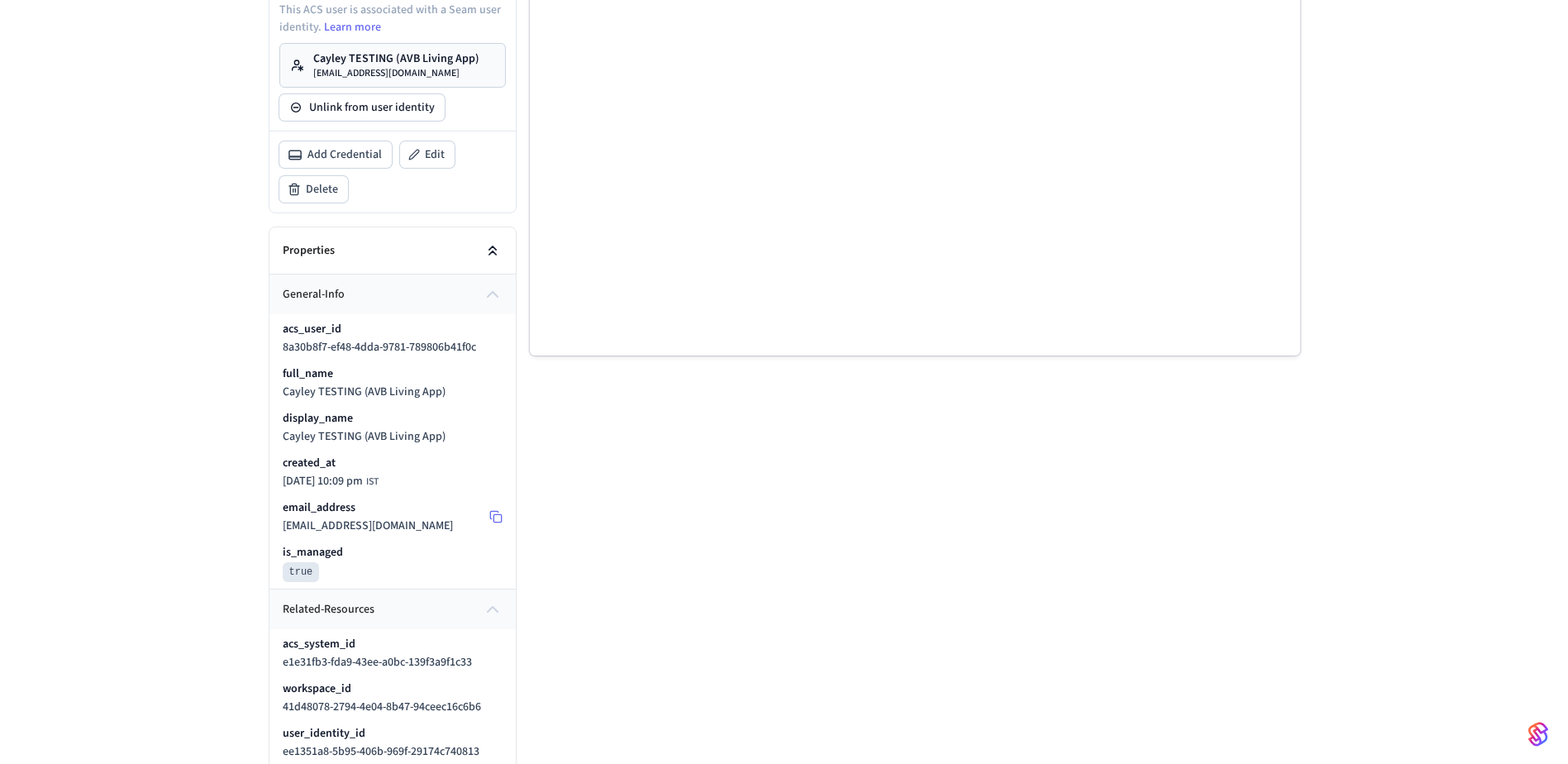
scroll to position [585, 0]
click at [699, 577] on div "Credentials All Cards Codes Mobile Filter No Credentials Yet" at bounding box center [907, 417] width 783 height 1412
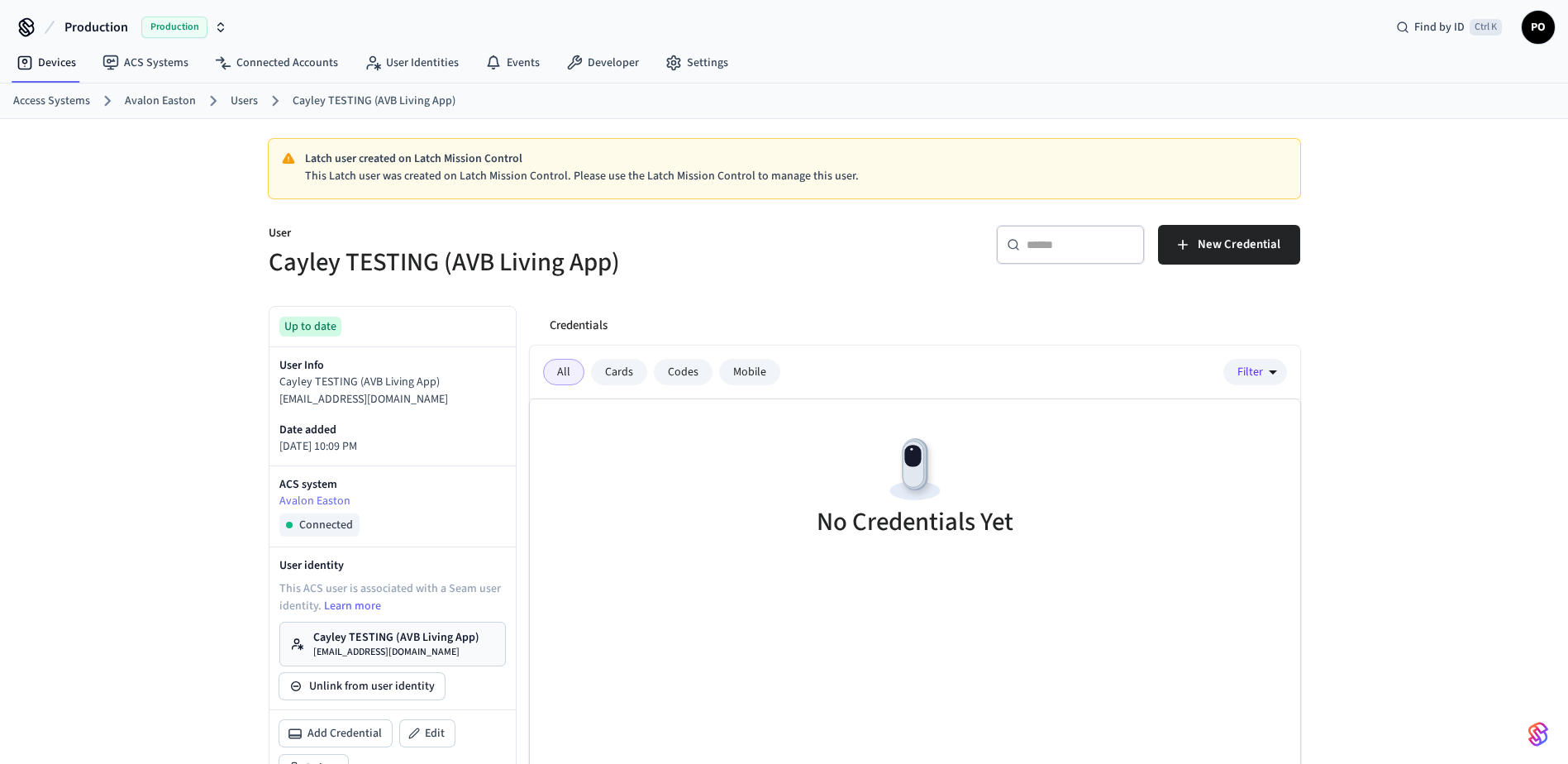
scroll to position [0, 0]
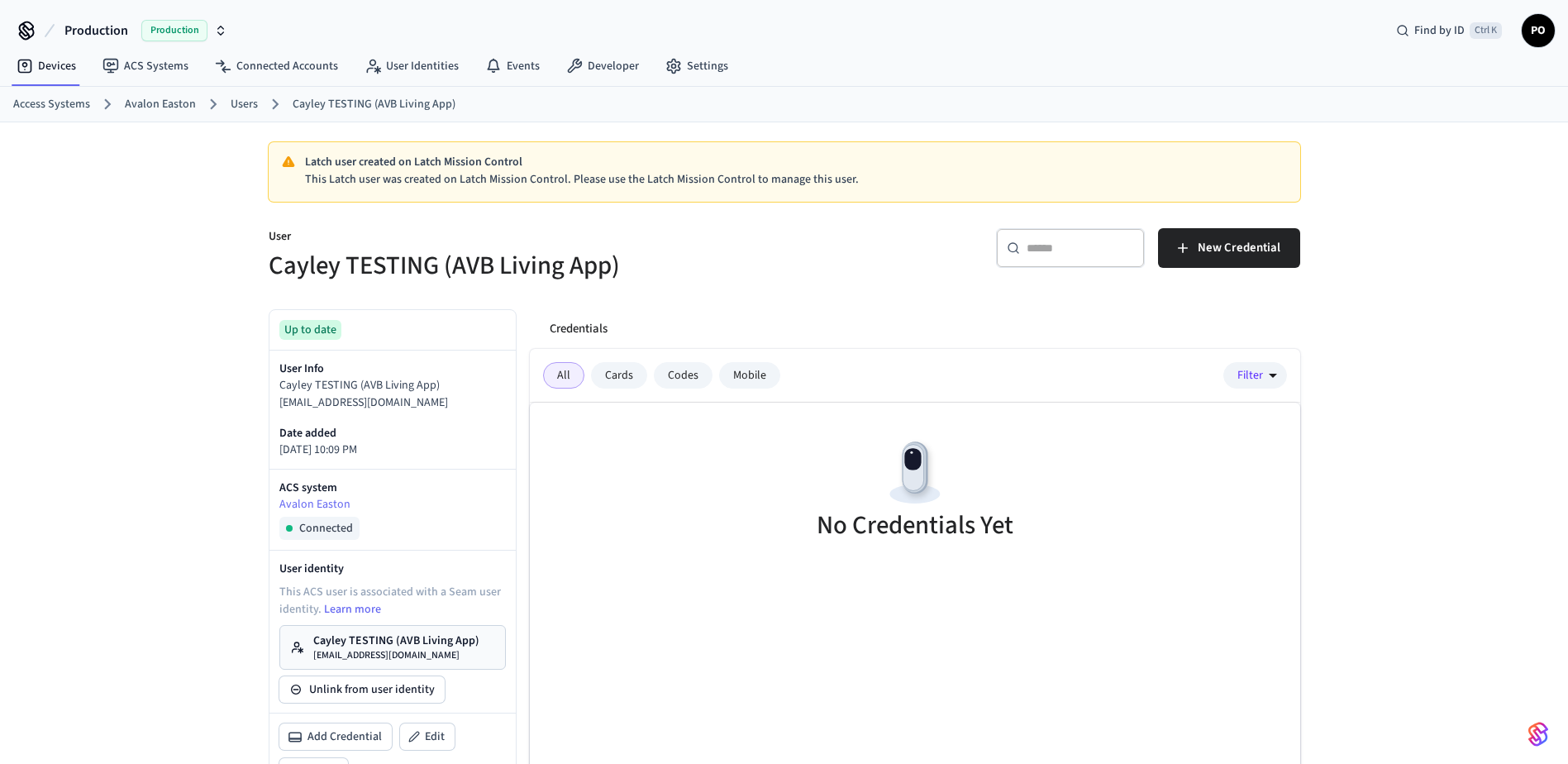
click at [62, 102] on link "Access Systems" at bounding box center [51, 105] width 77 height 18
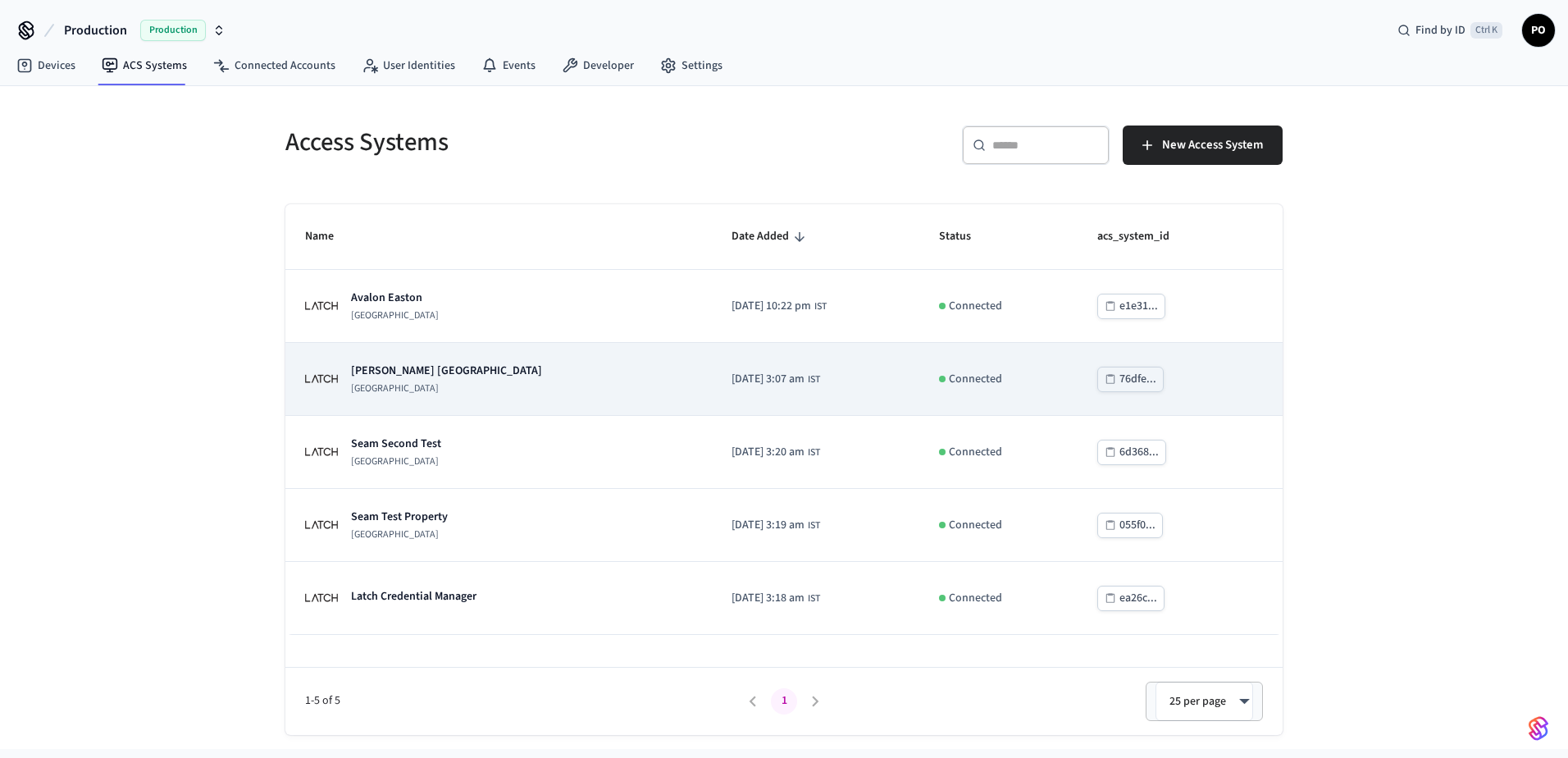
click at [479, 391] on div "[PERSON_NAME] [GEOGRAPHIC_DATA]" at bounding box center [498, 379] width 387 height 33
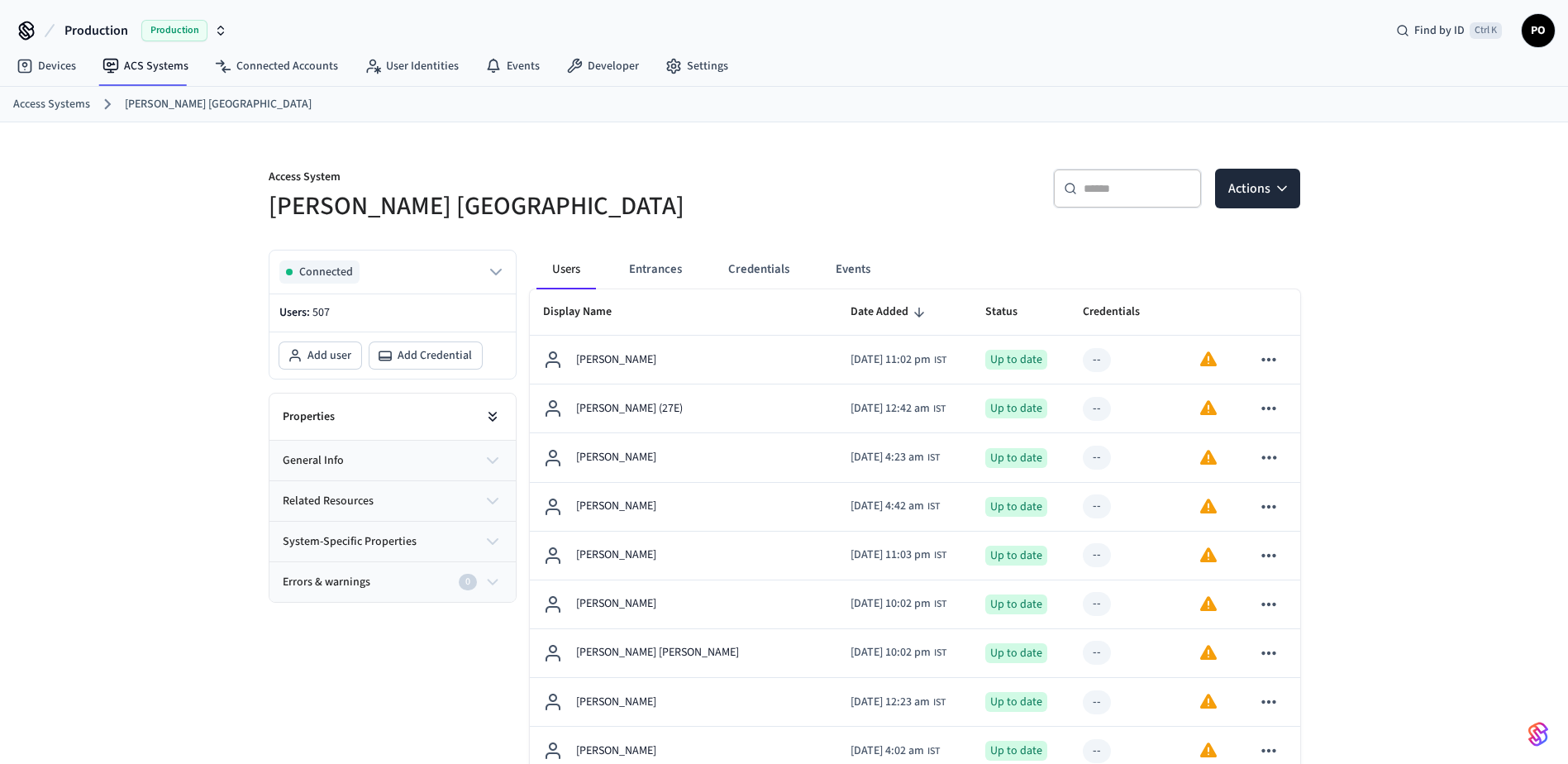
click at [490, 416] on icon at bounding box center [492, 416] width 17 height 17
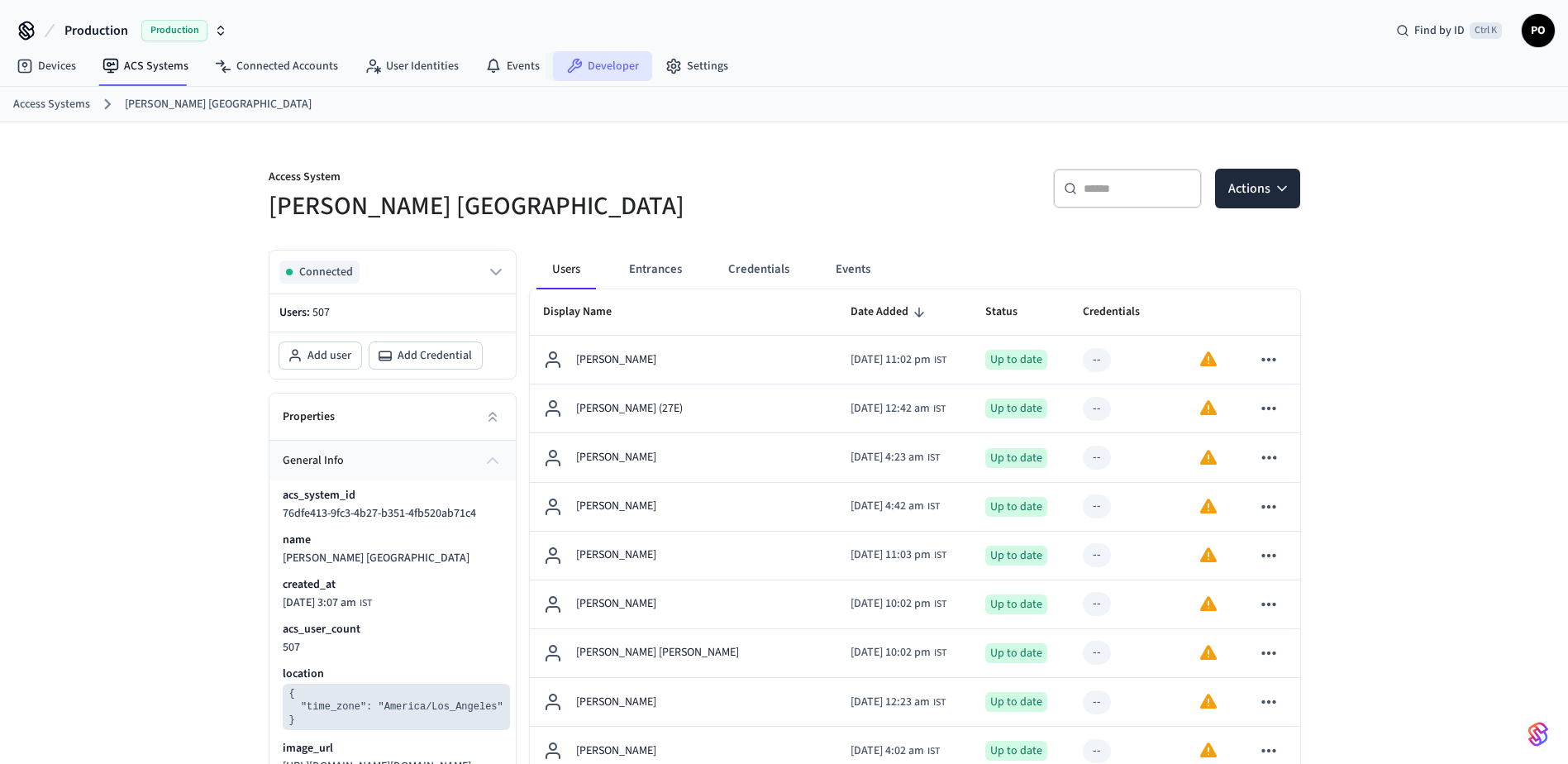
click at [578, 70] on link "Developer" at bounding box center [603, 66] width 100 height 30
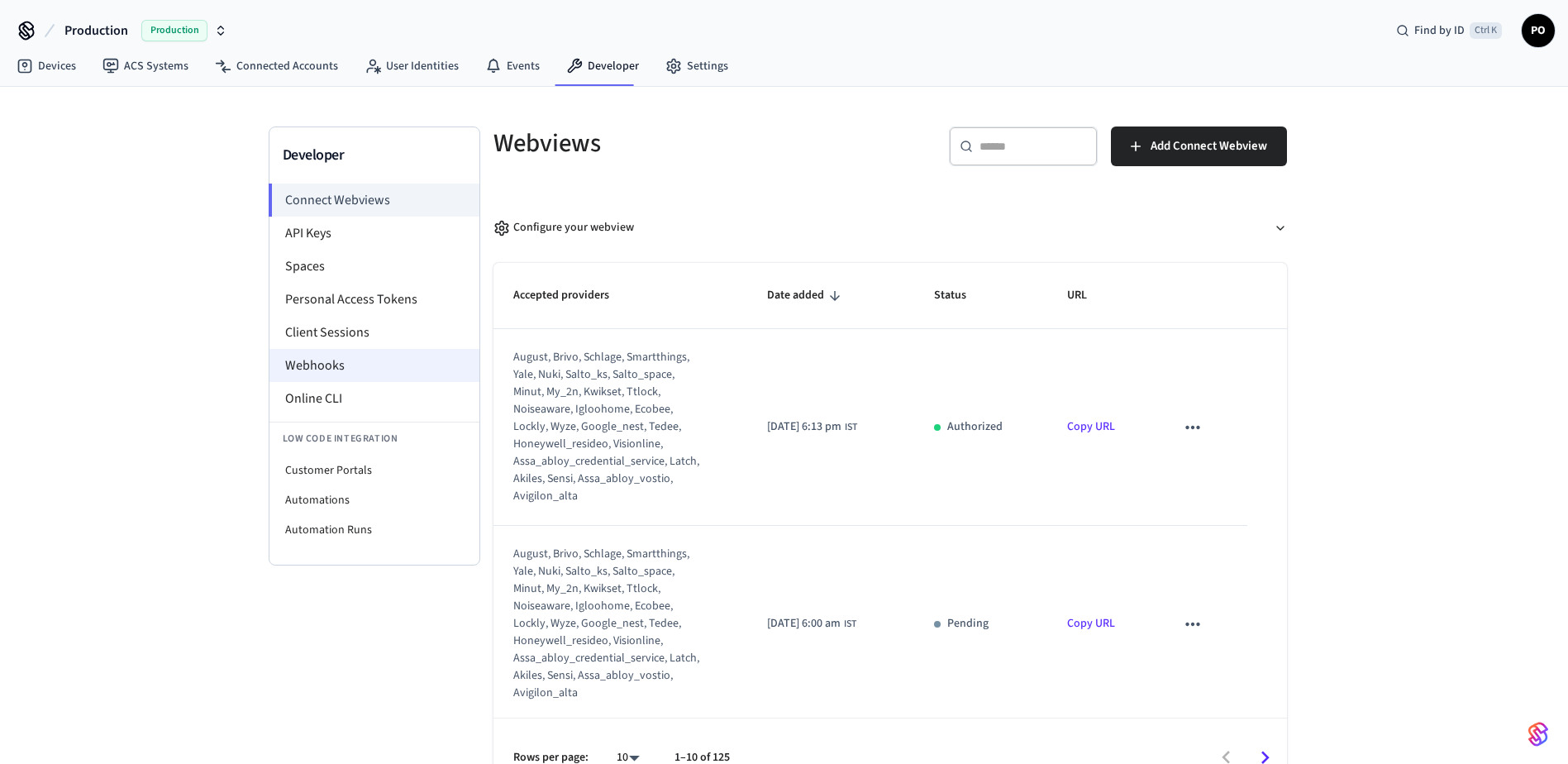
click at [328, 366] on li "Webhooks" at bounding box center [374, 366] width 210 height 33
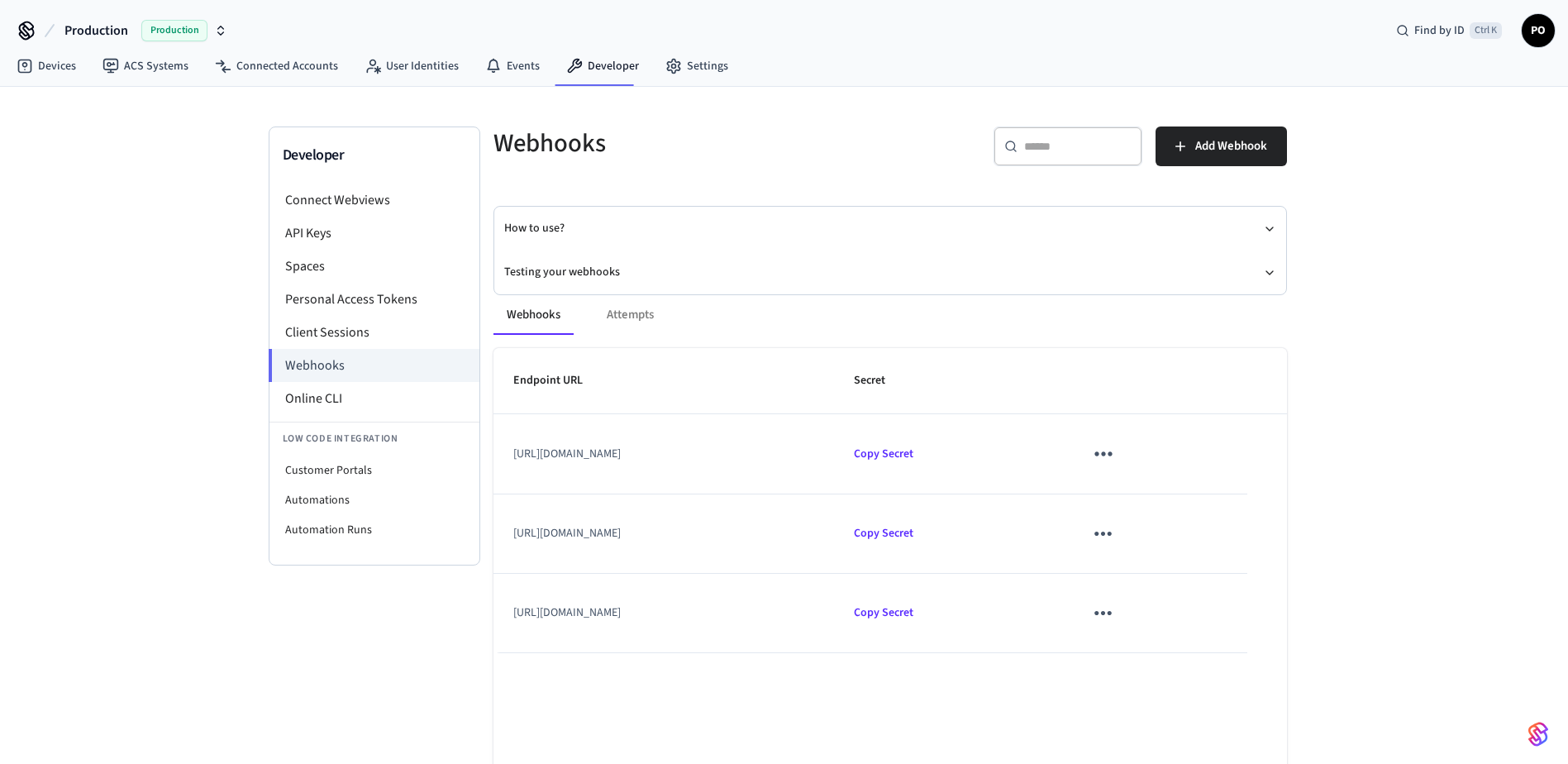
click at [1113, 533] on icon "sticky table" at bounding box center [1104, 533] width 18 height 4
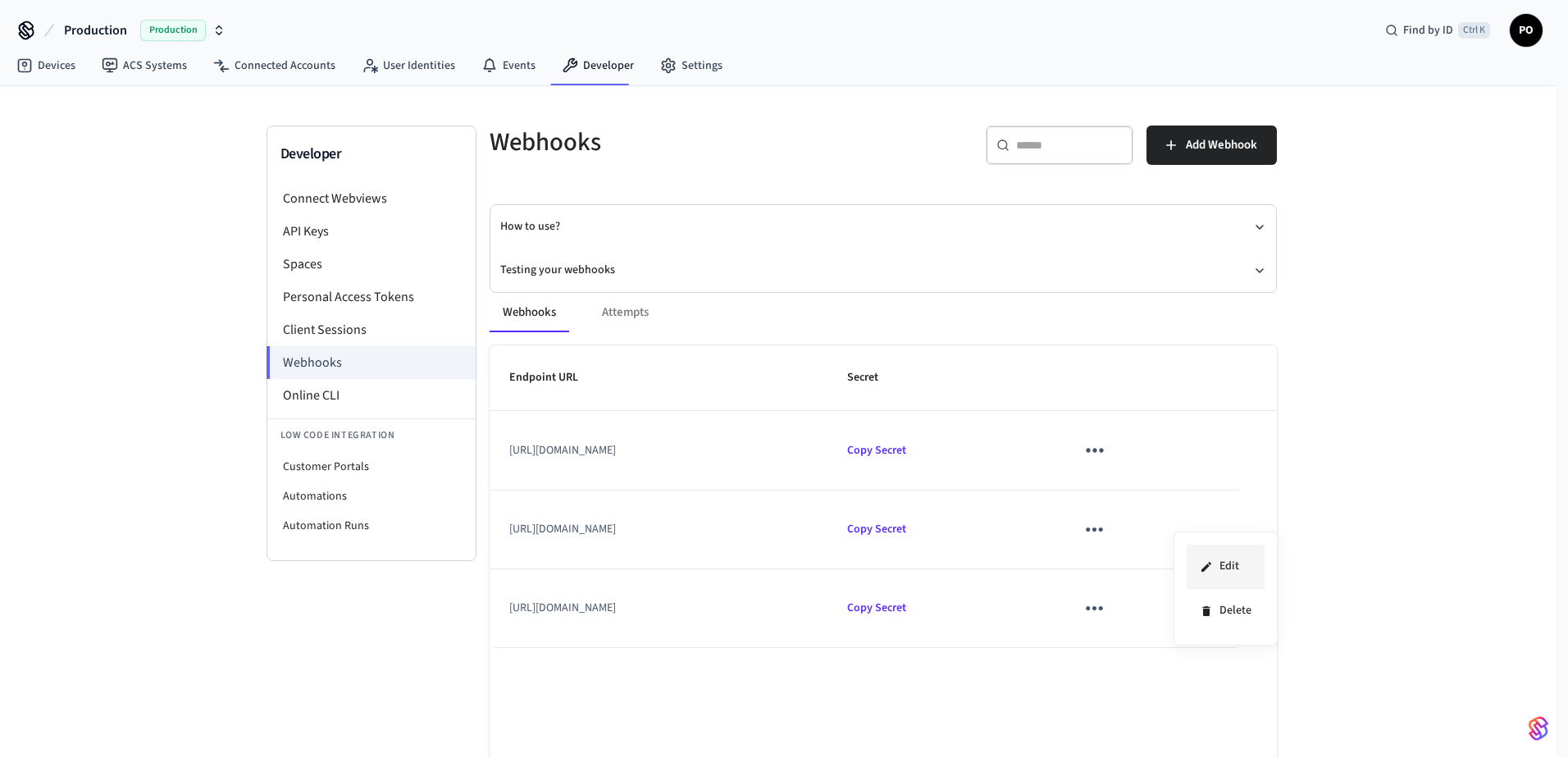
click at [1219, 569] on li "Edit" at bounding box center [1225, 567] width 78 height 45
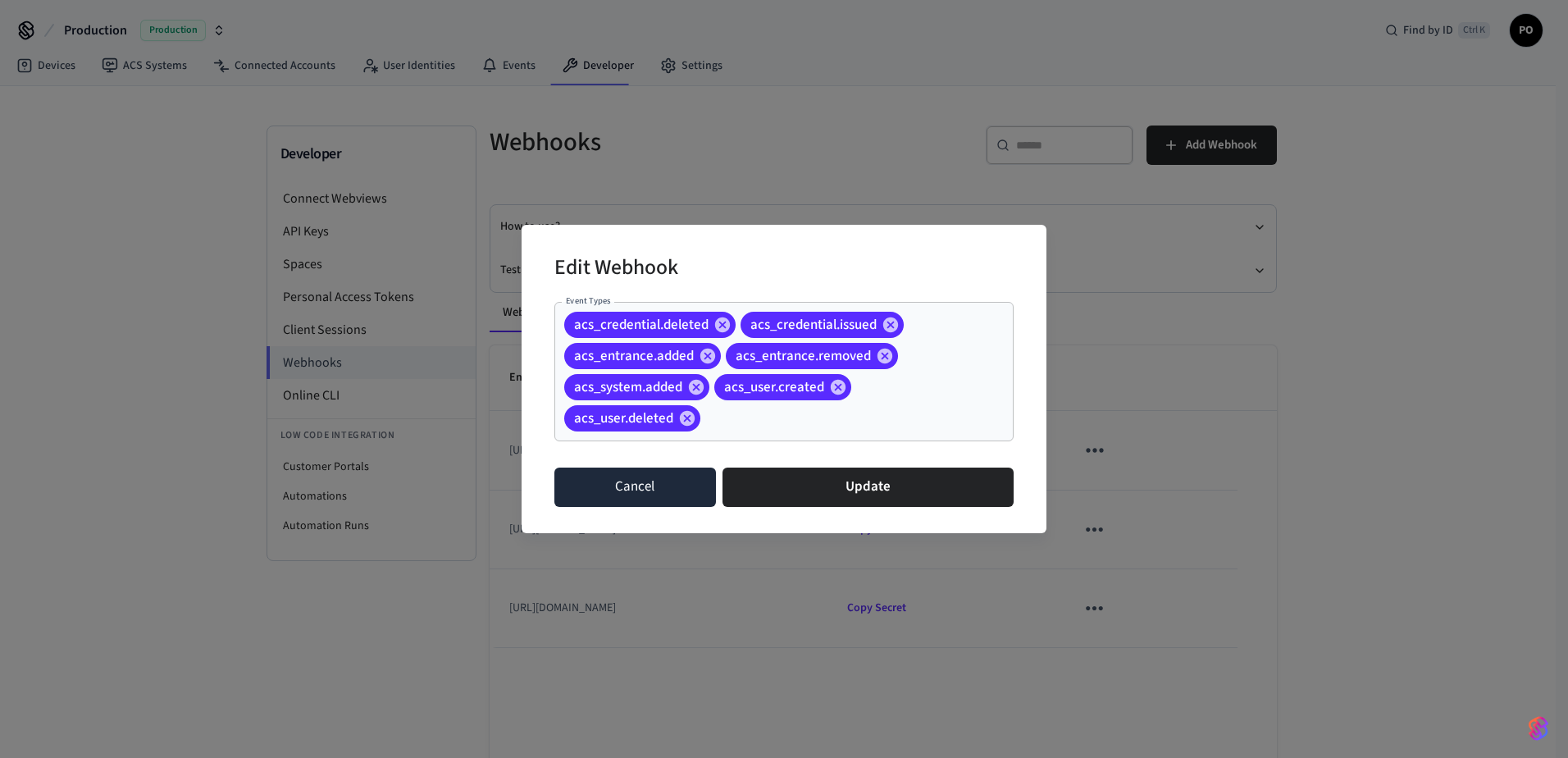
click at [562, 475] on button "Cancel" at bounding box center [635, 487] width 162 height 39
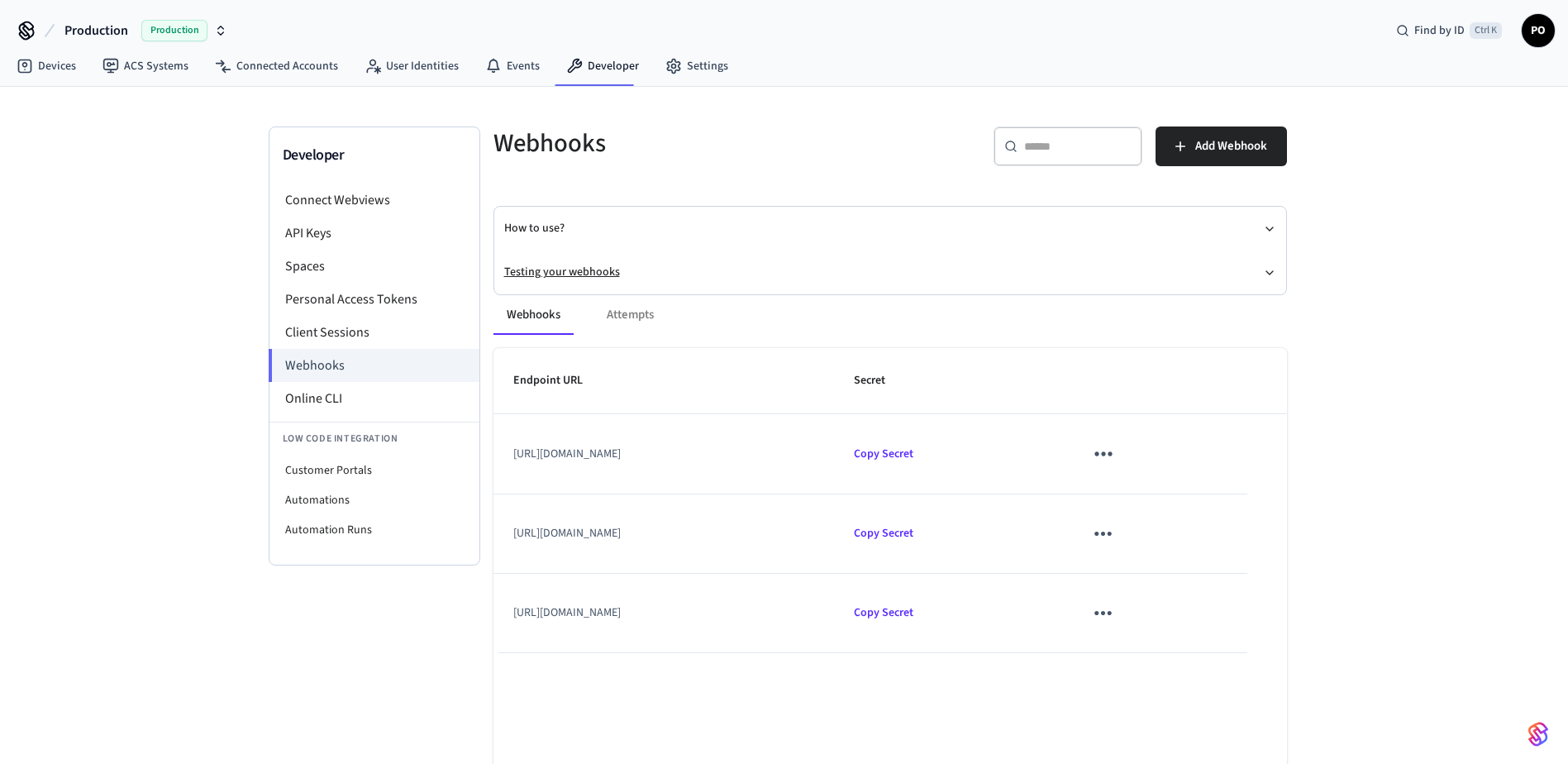
click at [565, 271] on button "Testing your webhooks" at bounding box center [890, 272] width 772 height 44
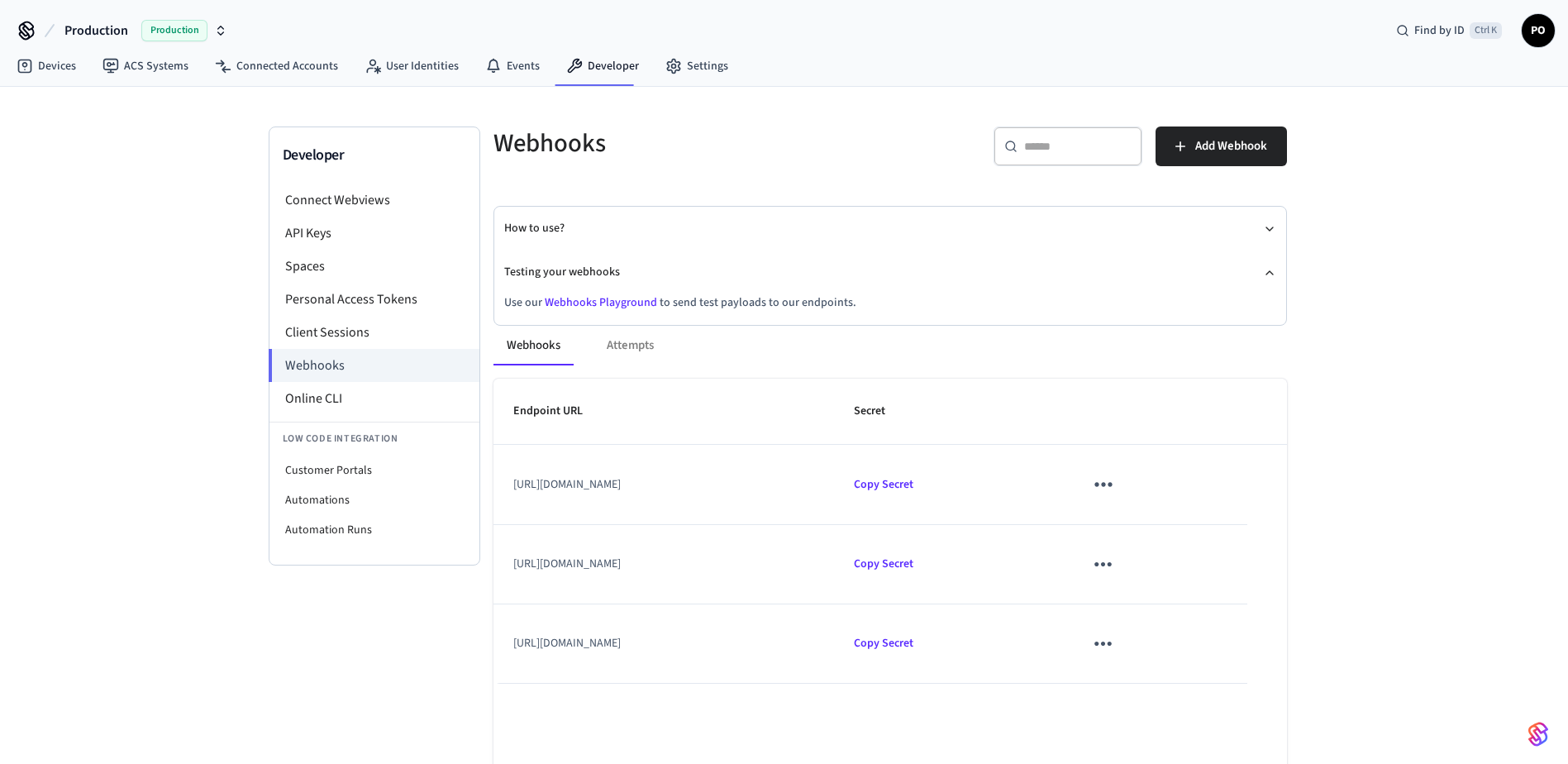
click at [577, 302] on link "Webhooks Playground" at bounding box center [601, 302] width 113 height 17
